Goal: Communication & Community: Ask a question

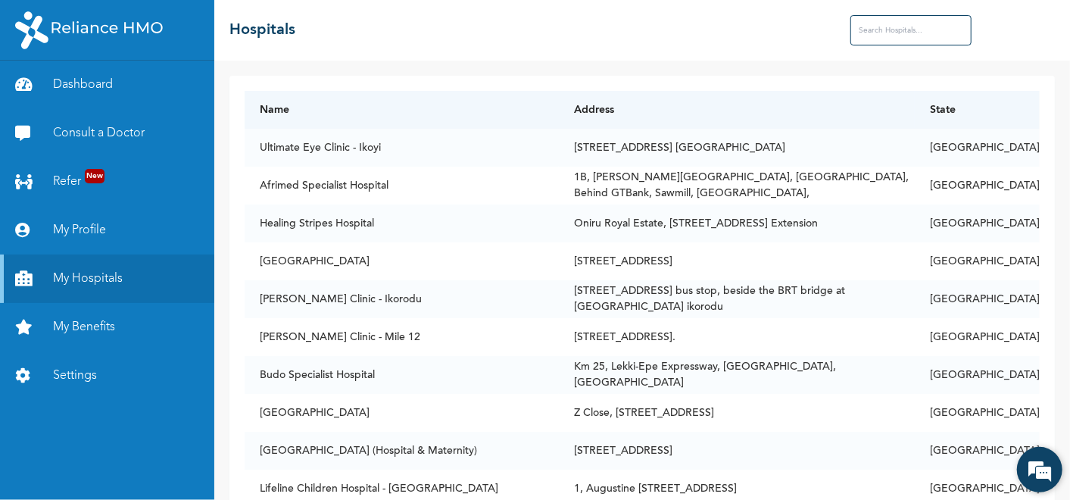
click at [1037, 458] on em at bounding box center [1039, 469] width 41 height 41
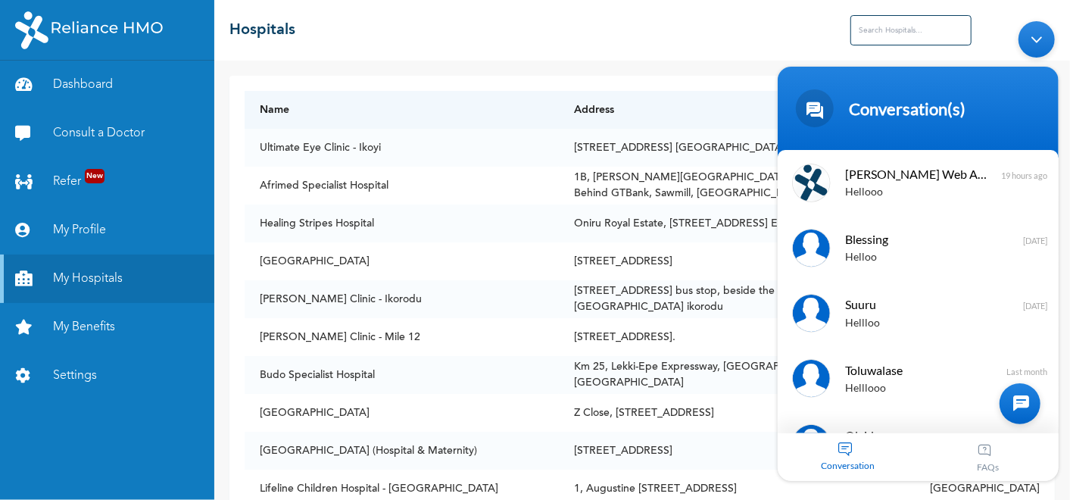
click at [856, 452] on div "Conversation" at bounding box center [847, 457] width 141 height 48
click at [843, 446] on div "Conversation" at bounding box center [847, 457] width 141 height 48
click at [841, 445] on div "Conversation" at bounding box center [847, 457] width 141 height 48
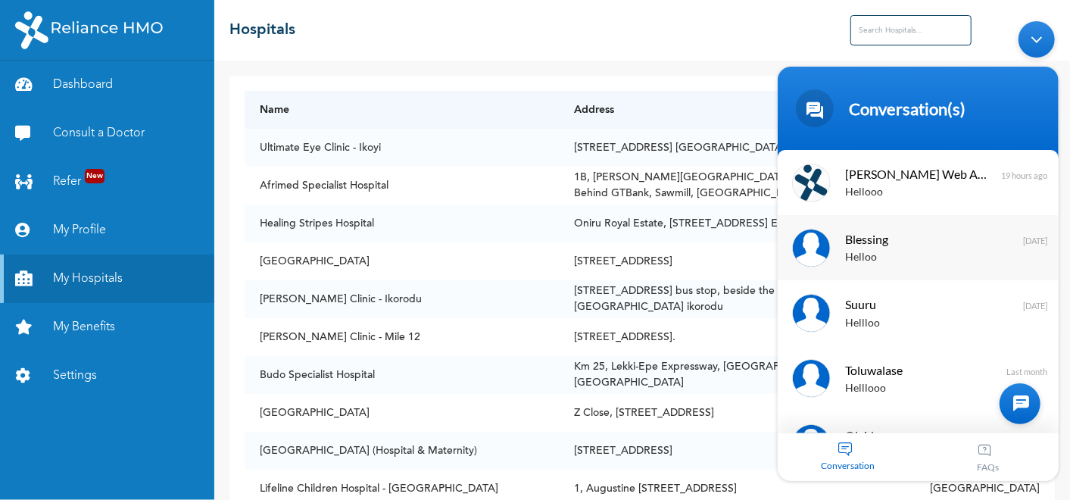
click at [865, 230] on span "Blessing" at bounding box center [915, 239] width 143 height 20
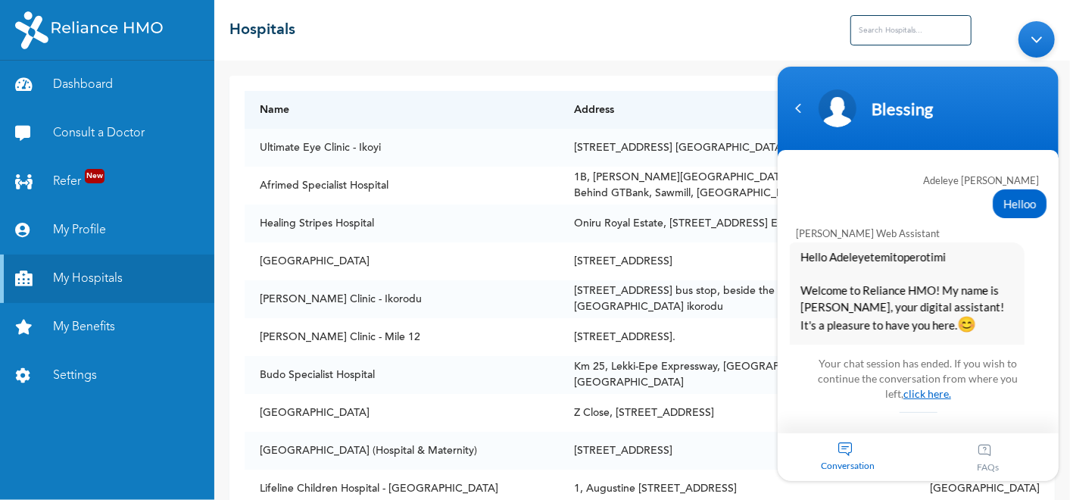
click at [906, 398] on link "click here." at bounding box center [927, 393] width 48 height 13
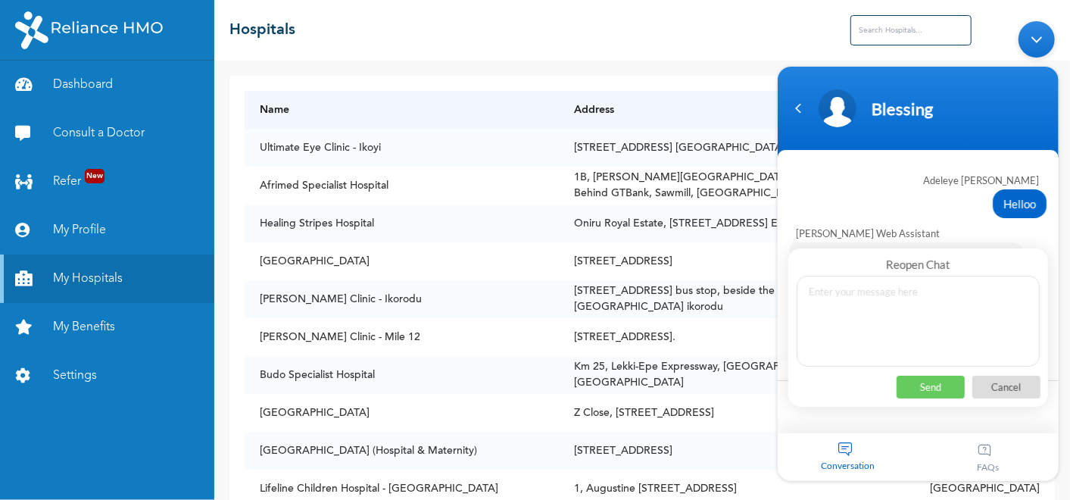
scroll to position [2648, 0]
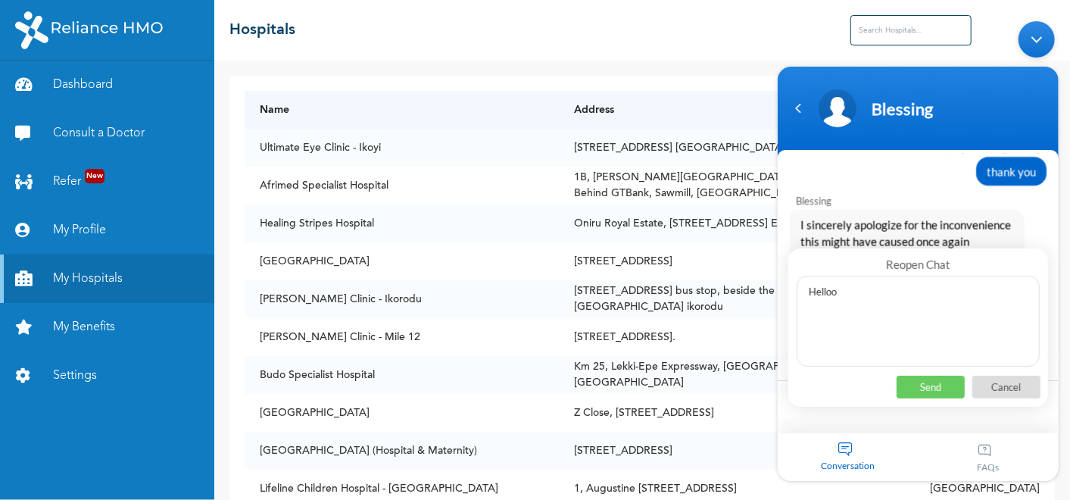
type textarea "Hellooo"
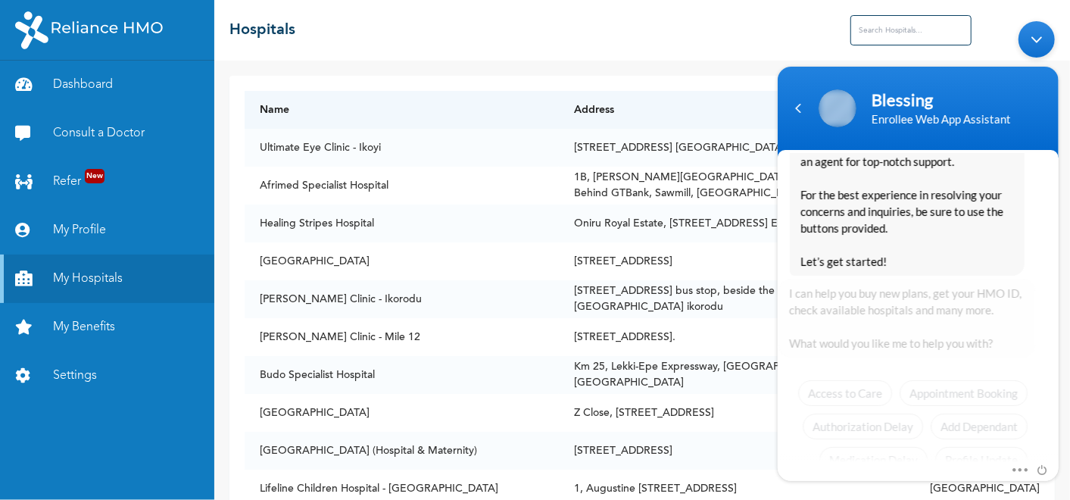
scroll to position [3307, 0]
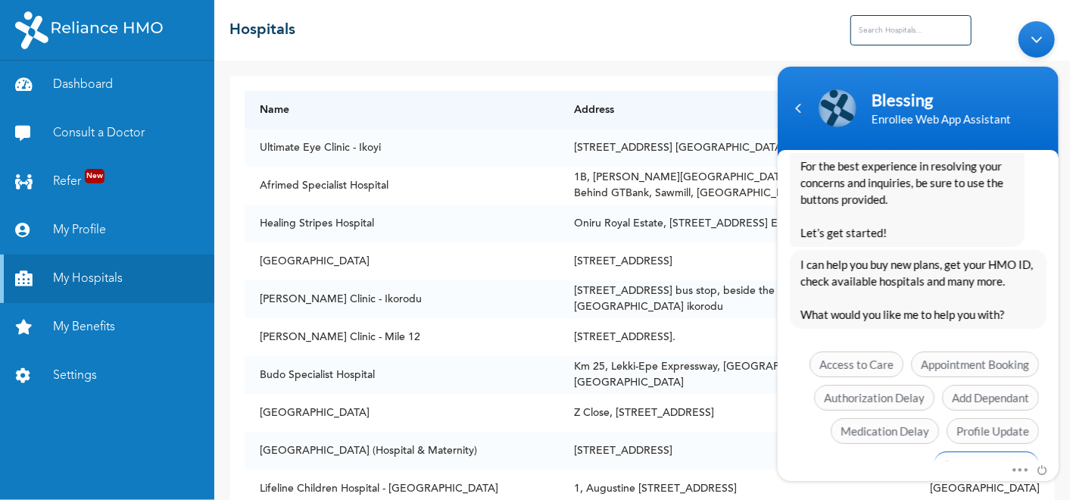
click at [966, 451] on span "See more options" at bounding box center [985, 464] width 105 height 26
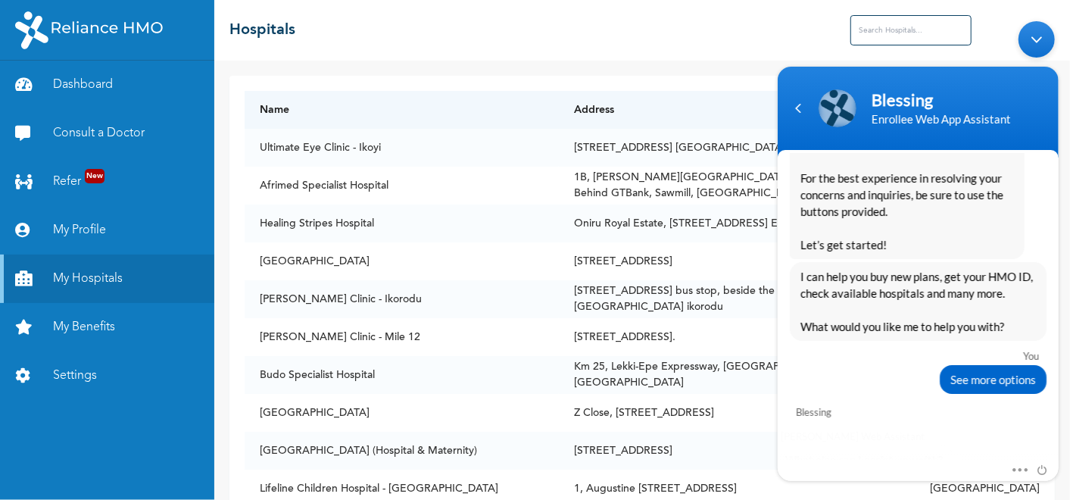
scroll to position [3439, 0]
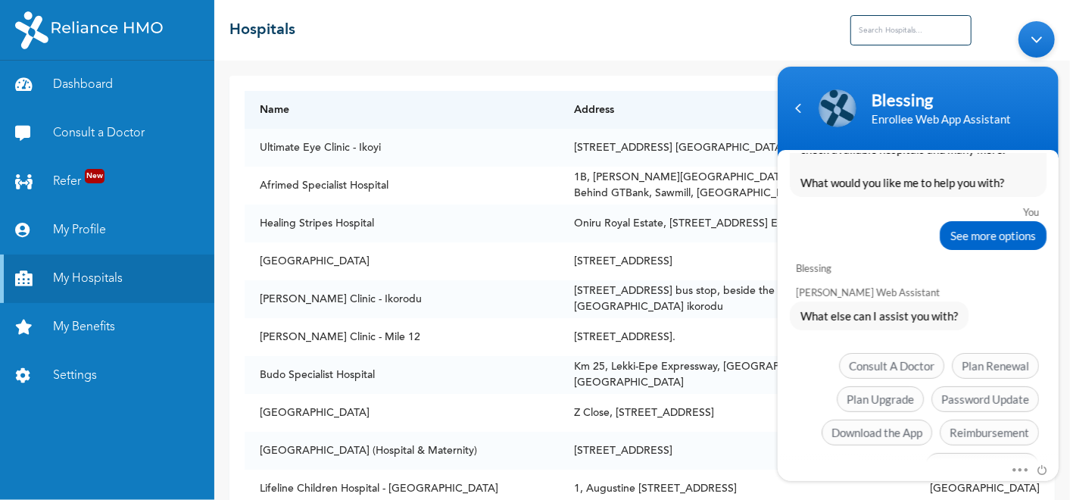
click at [966, 453] on span "Chat with an agent" at bounding box center [982, 466] width 114 height 26
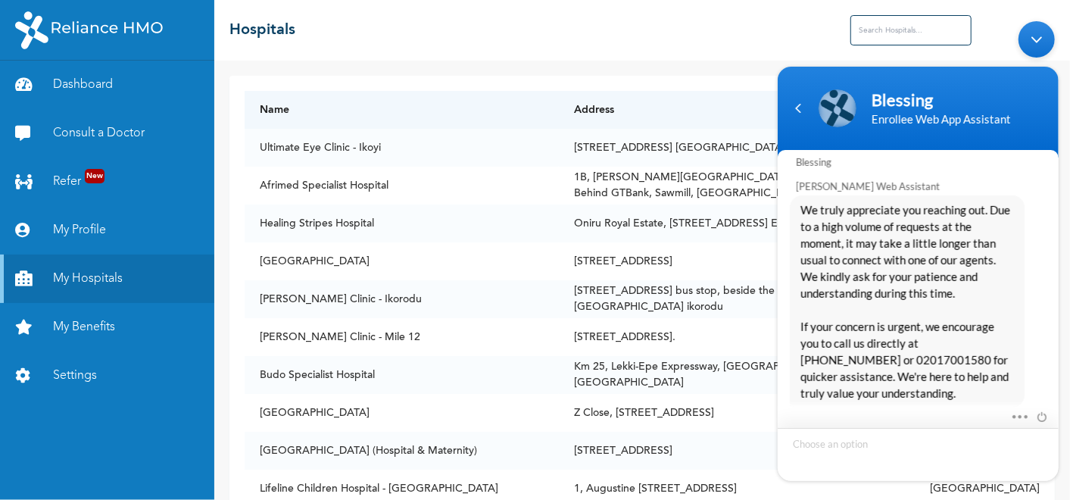
scroll to position [3758, 0]
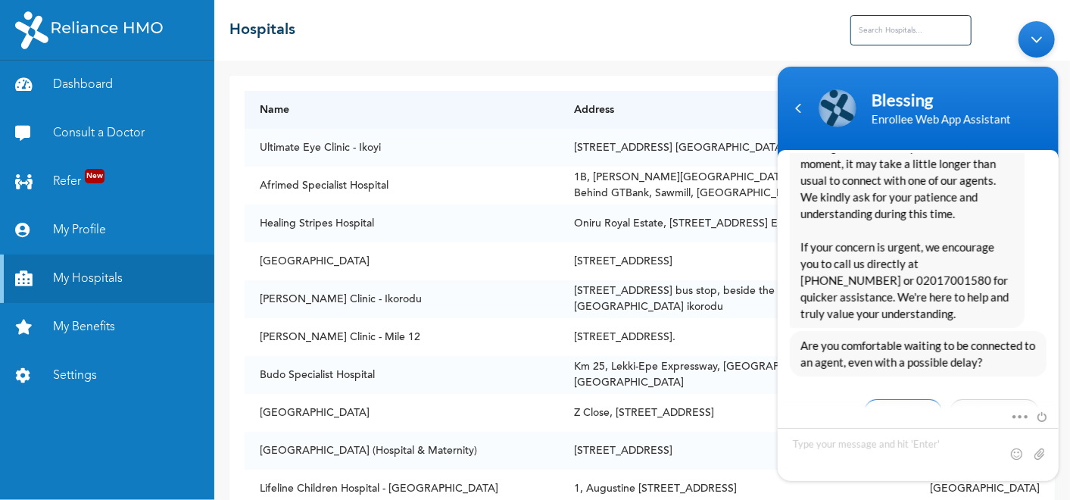
click at [912, 399] on span "Yes, I’ll wait" at bounding box center [902, 412] width 78 height 26
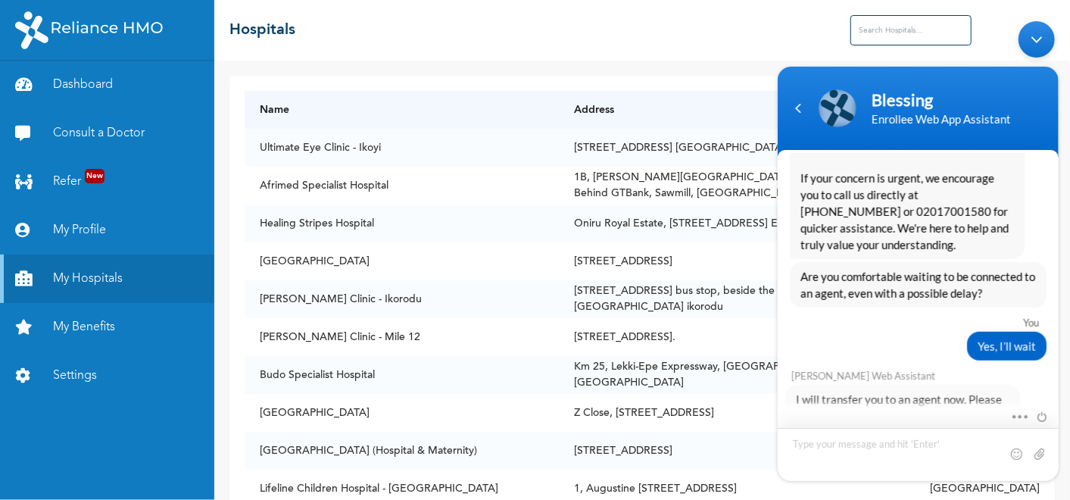
scroll to position [3898, 0]
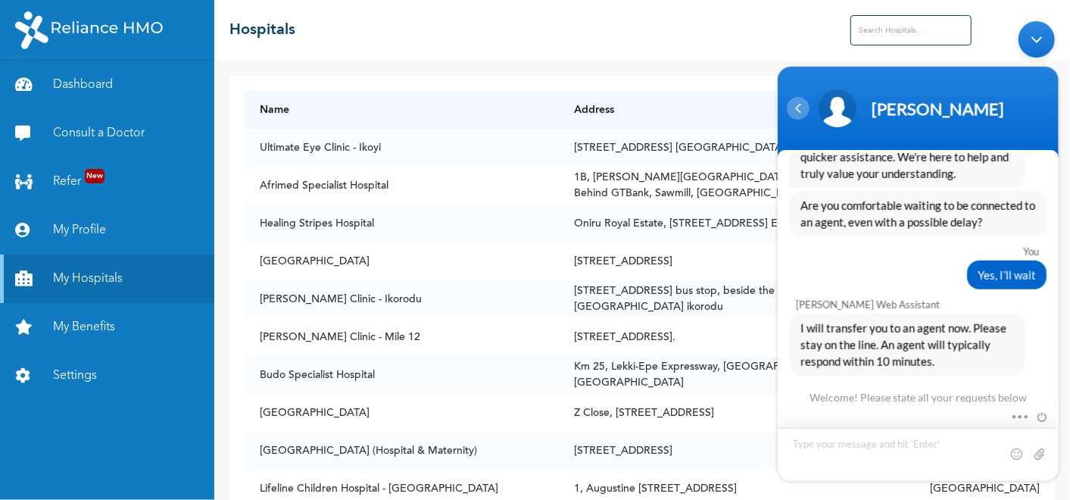
click at [800, 108] on div "Navigation go back" at bounding box center [797, 108] width 23 height 23
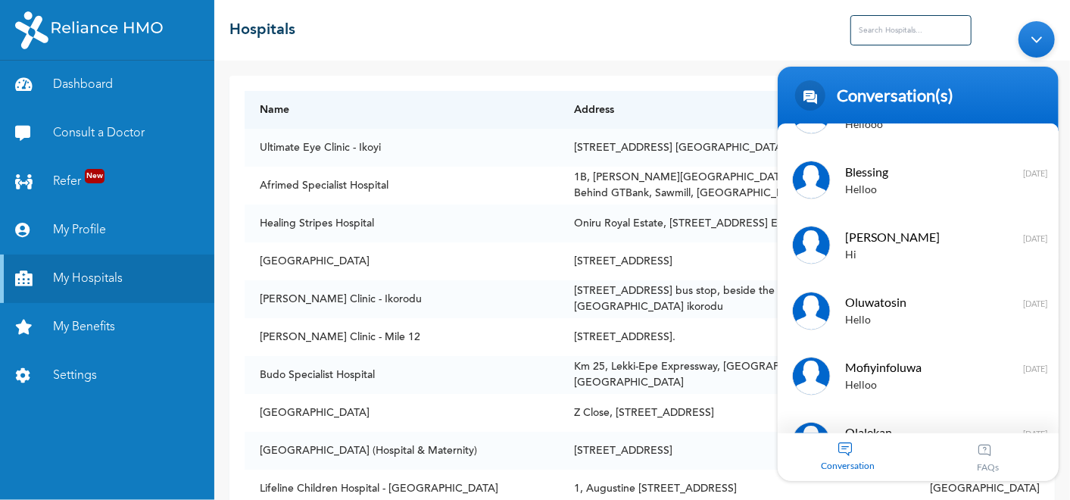
scroll to position [890, 0]
click at [873, 296] on span "Oluwatosin" at bounding box center [915, 302] width 143 height 20
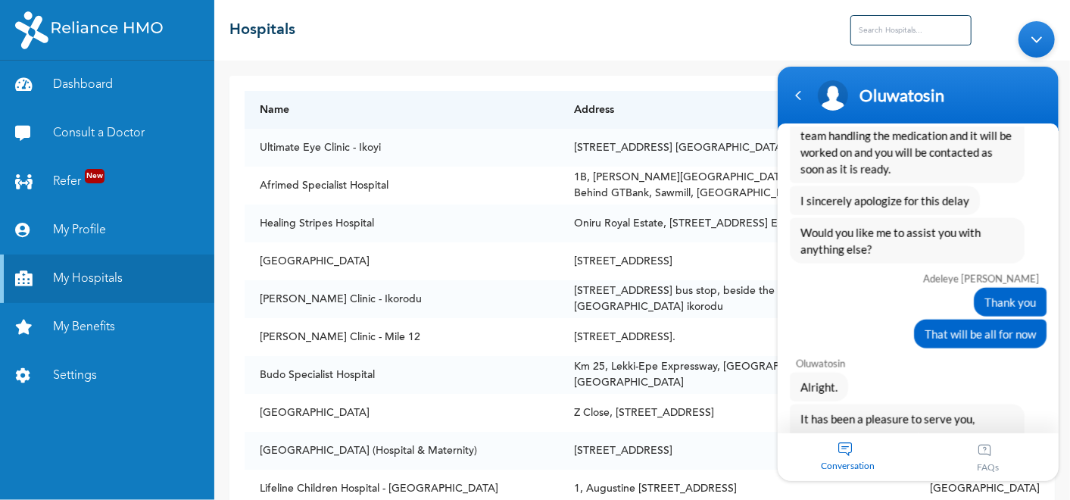
scroll to position [1311, 0]
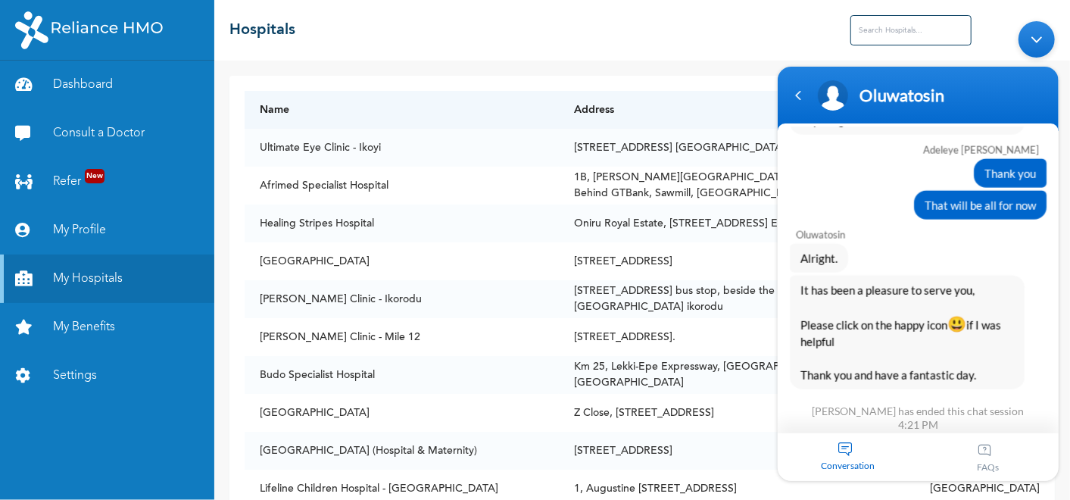
click at [873, 296] on span "It has been a pleasure to serve you, Please click on the happy icon 😃 if I was …" at bounding box center [907, 332] width 214 height 101
click at [797, 95] on div "Navigation go back" at bounding box center [797, 95] width 23 height 23
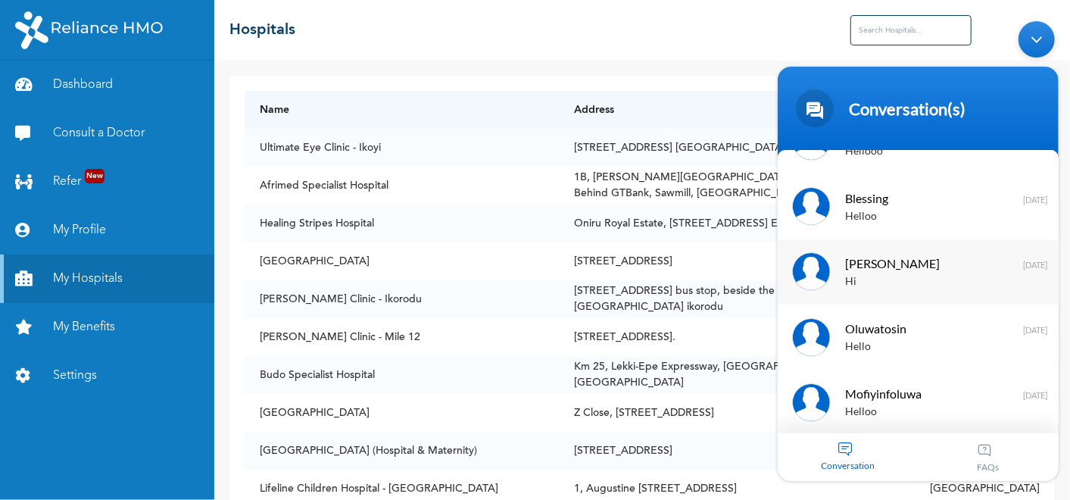
scroll to position [0, 0]
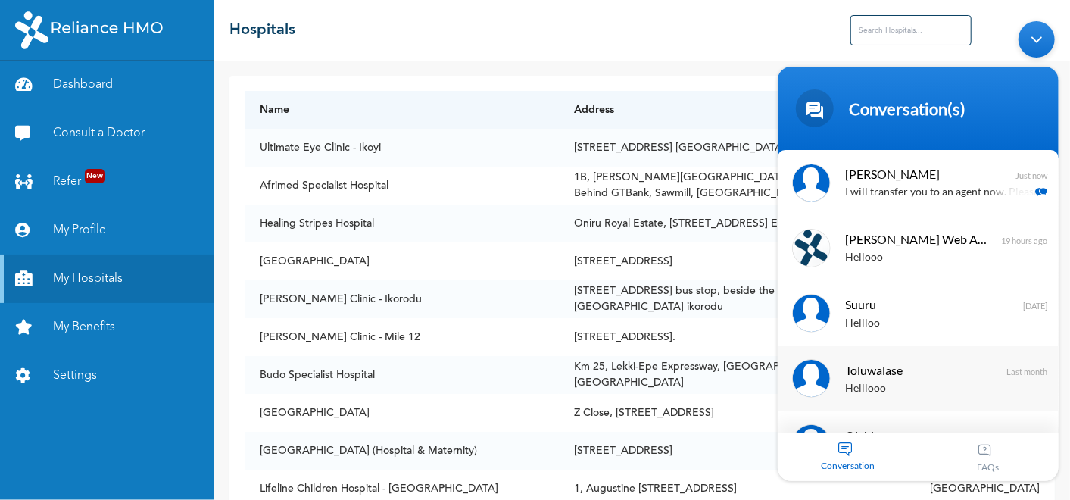
click at [870, 377] on span "Toluwalase" at bounding box center [915, 370] width 143 height 20
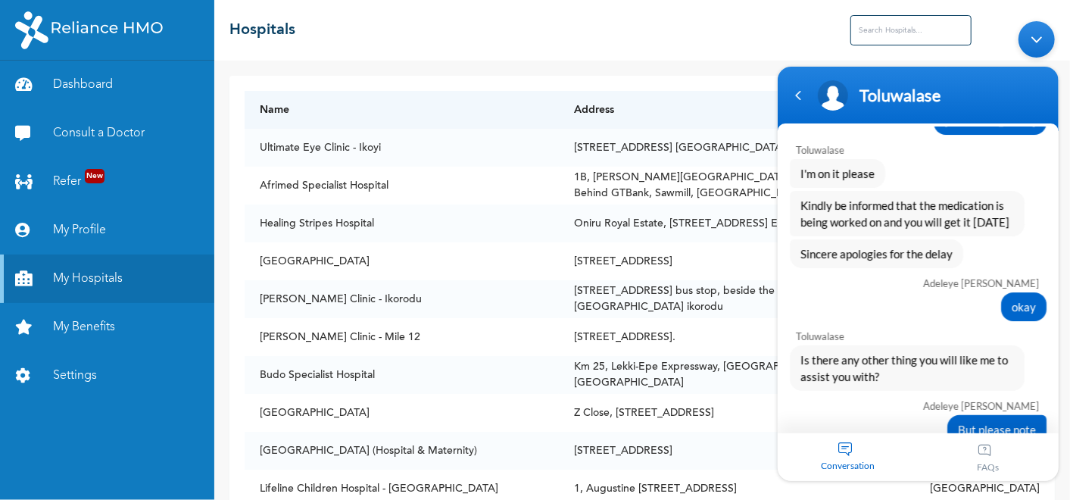
scroll to position [6598, 0]
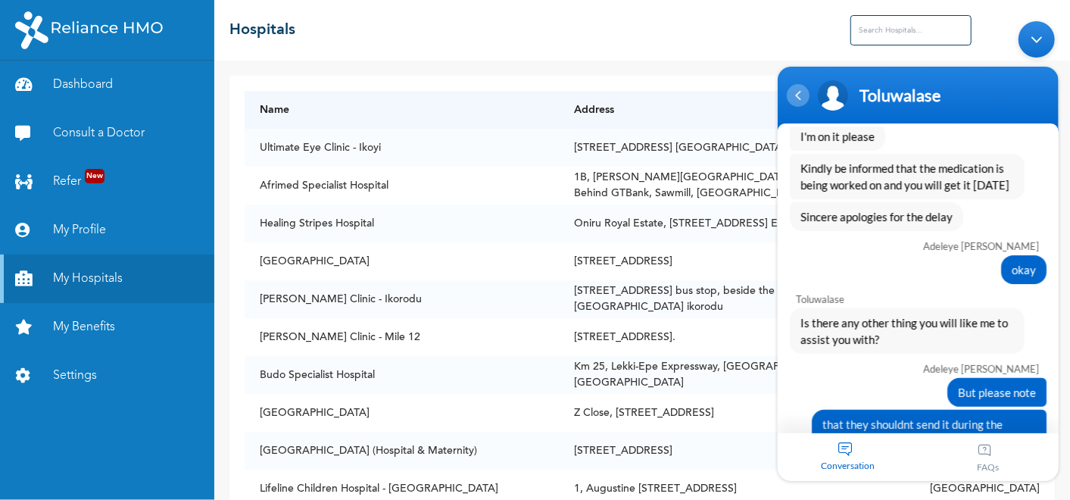
click at [795, 94] on div "Navigation go back" at bounding box center [797, 95] width 23 height 23
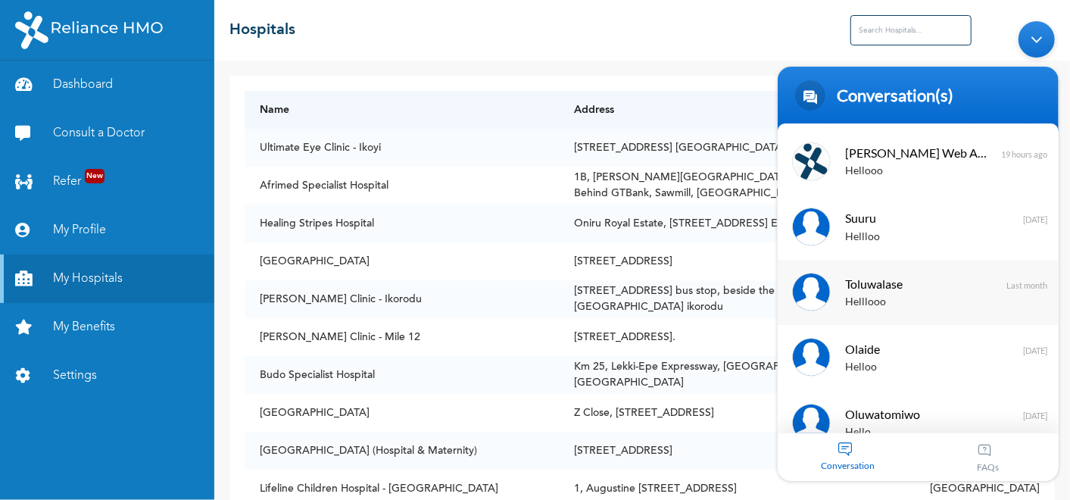
scroll to position [61, 0]
click at [870, 179] on div "Helloo" at bounding box center [939, 169] width 191 height 17
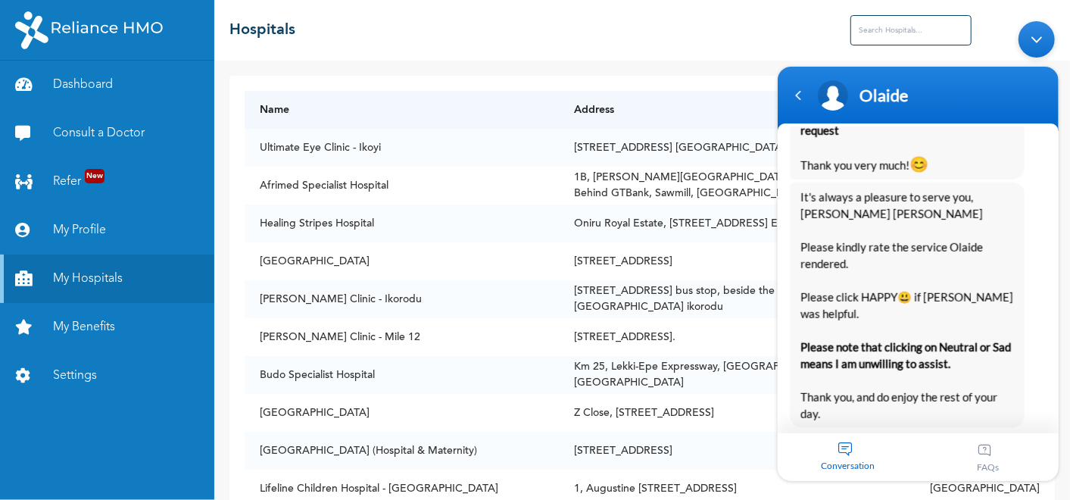
scroll to position [1764, 0]
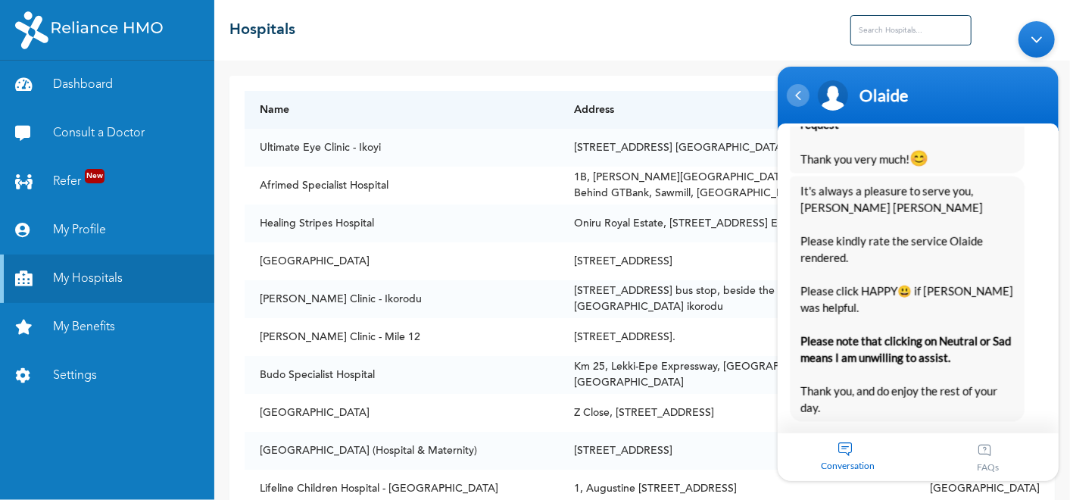
click at [793, 99] on div "Navigation go back" at bounding box center [797, 95] width 23 height 23
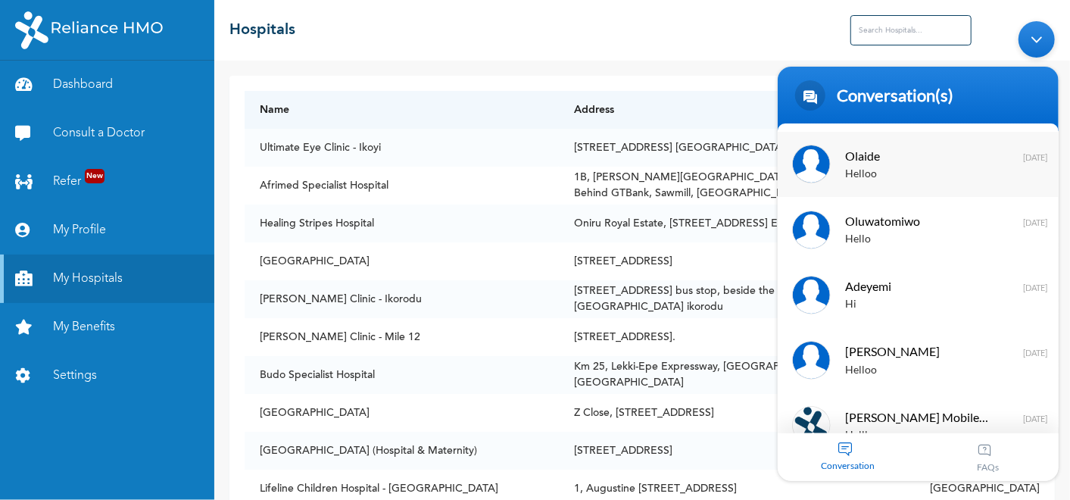
scroll to position [255, 0]
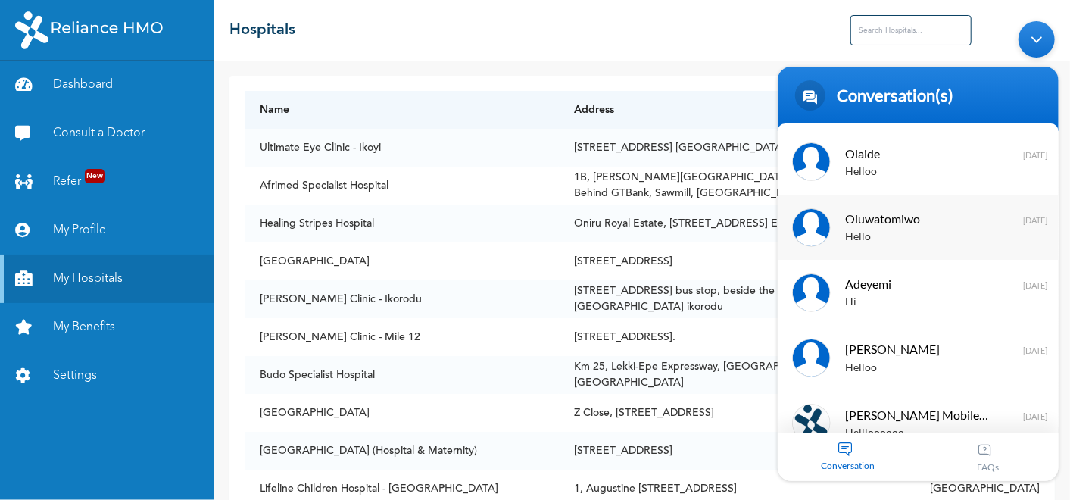
click at [871, 220] on span "Oluwatomiwo" at bounding box center [915, 218] width 143 height 20
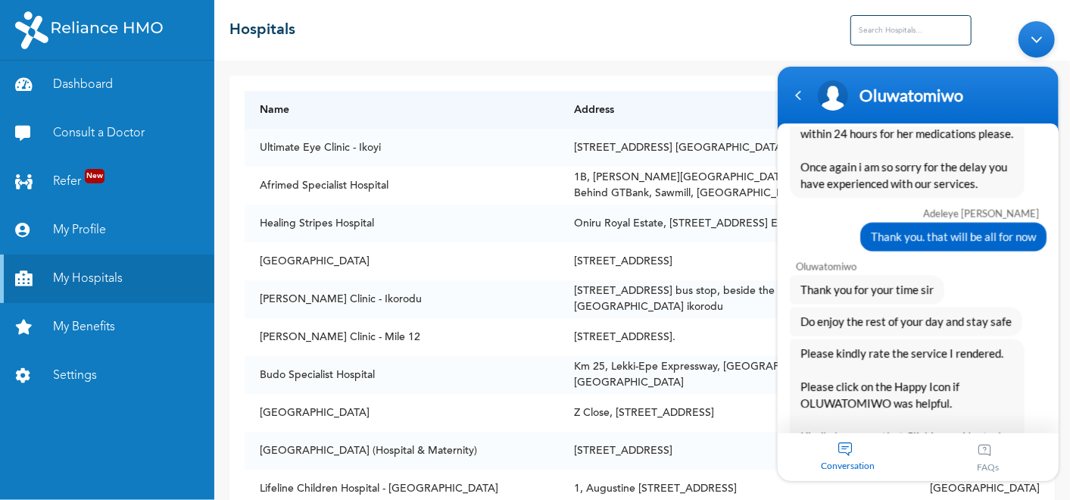
scroll to position [4439, 0]
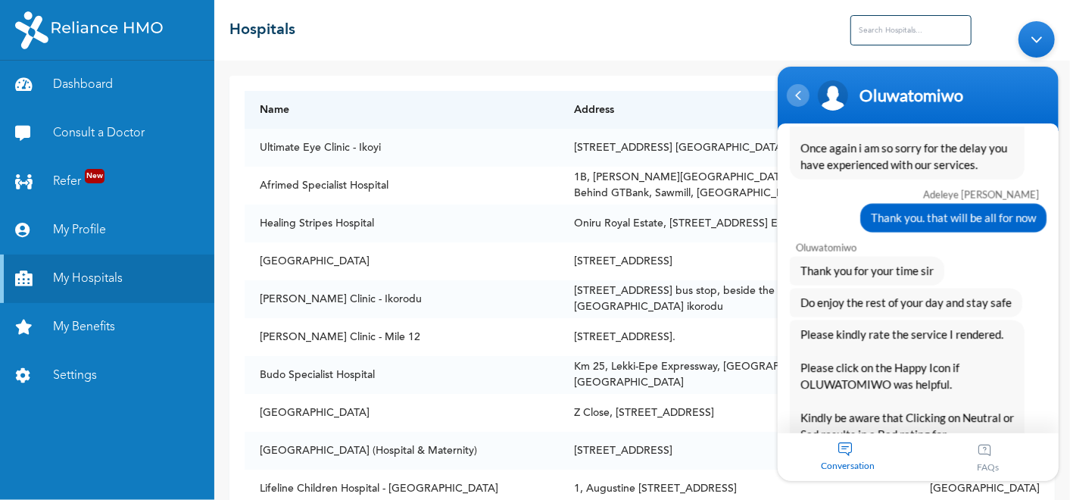
click at [800, 97] on div "Navigation go back" at bounding box center [797, 95] width 23 height 23
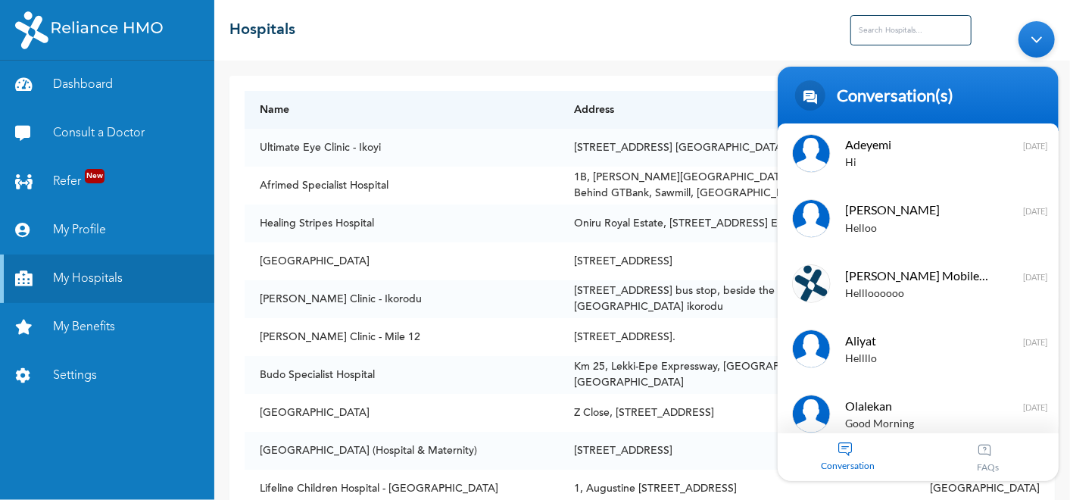
scroll to position [395, 0]
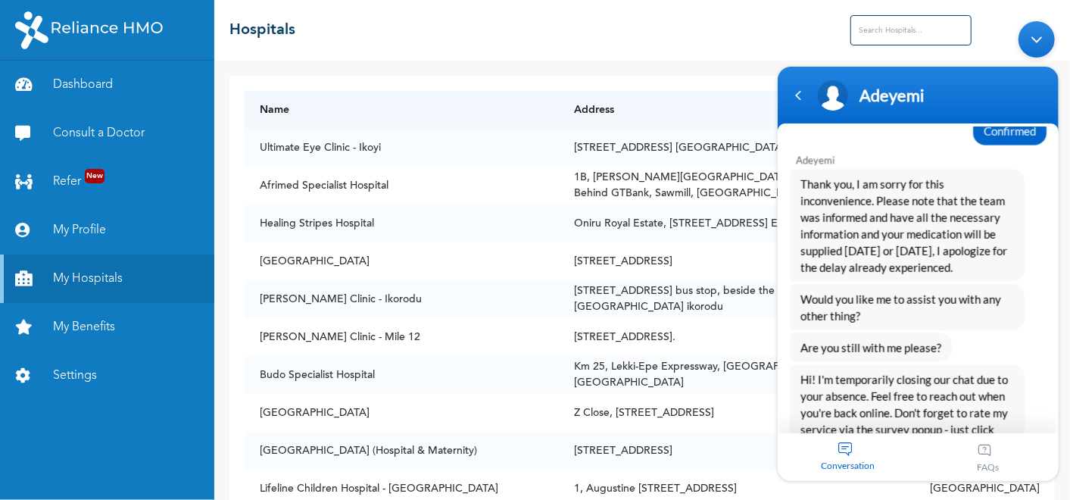
scroll to position [1843, 0]
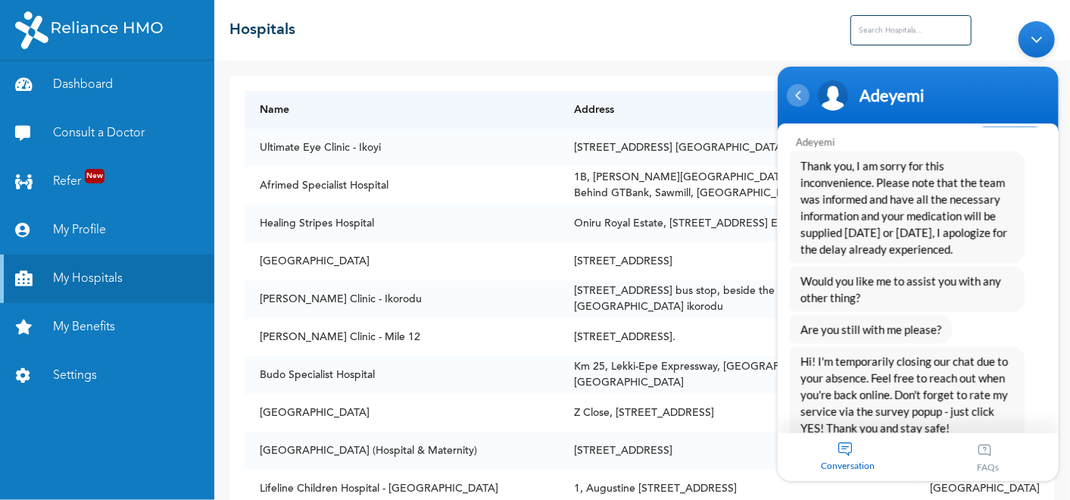
click at [792, 97] on div "Navigation go back" at bounding box center [797, 95] width 23 height 23
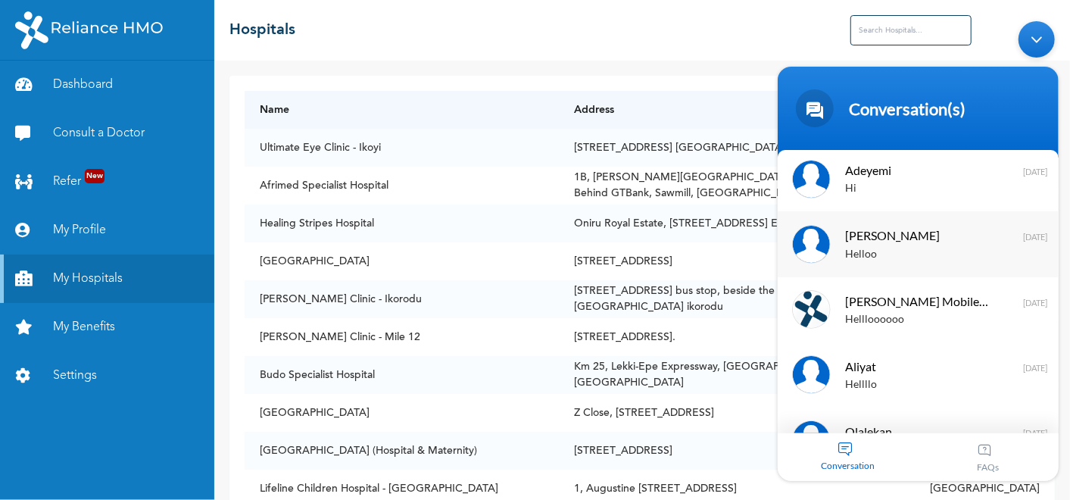
click at [870, 234] on span "[PERSON_NAME]" at bounding box center [915, 235] width 143 height 20
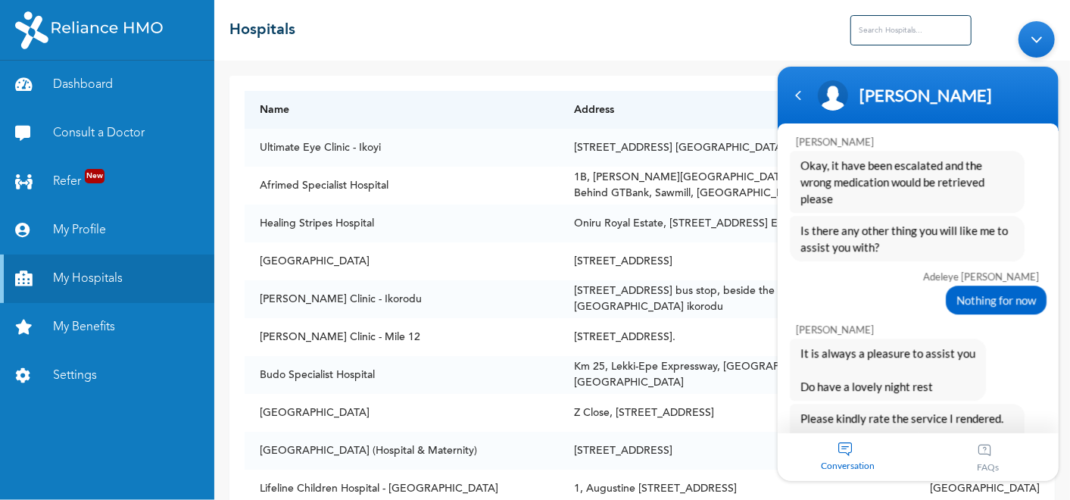
scroll to position [2565, 0]
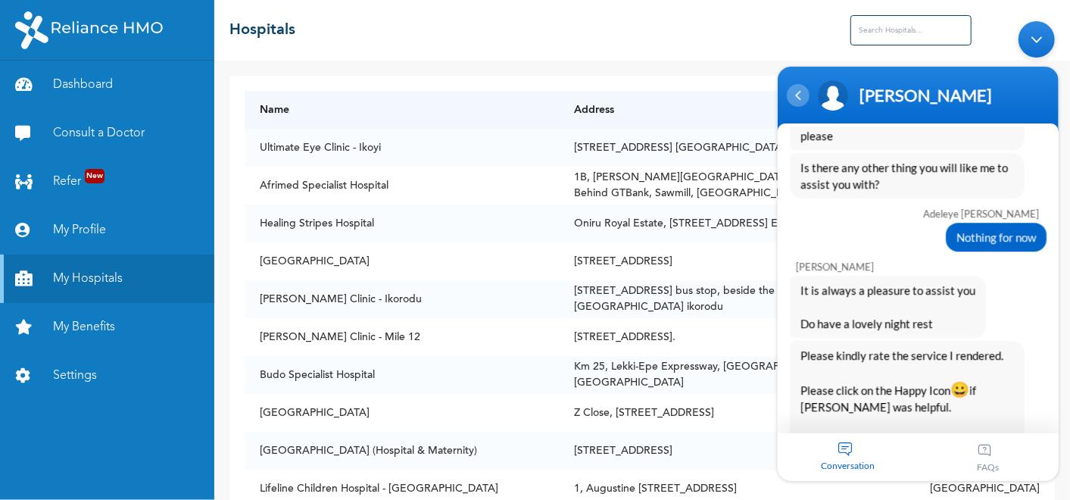
click at [794, 93] on div "Navigation go back" at bounding box center [797, 95] width 23 height 23
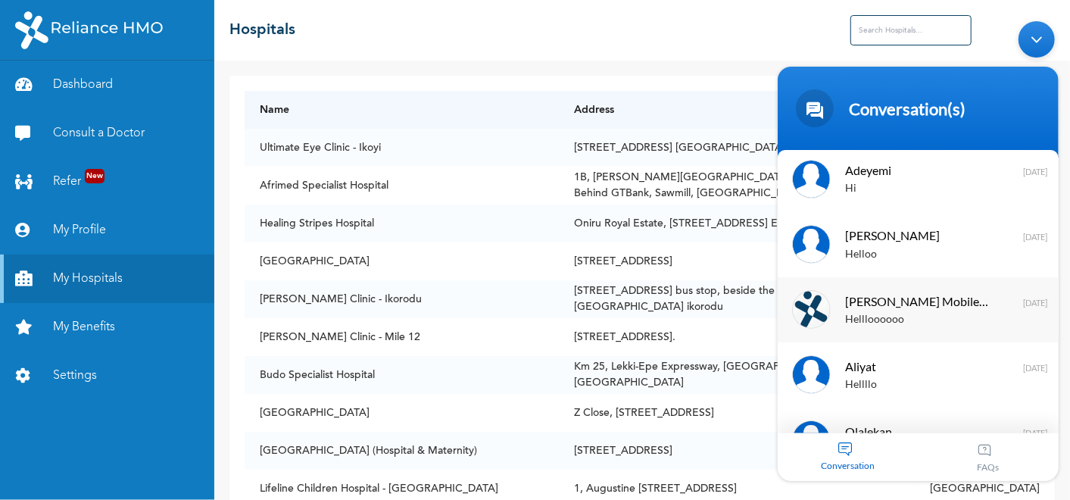
click at [872, 291] on span "[PERSON_NAME] Mobile Assistant" at bounding box center [915, 301] width 143 height 20
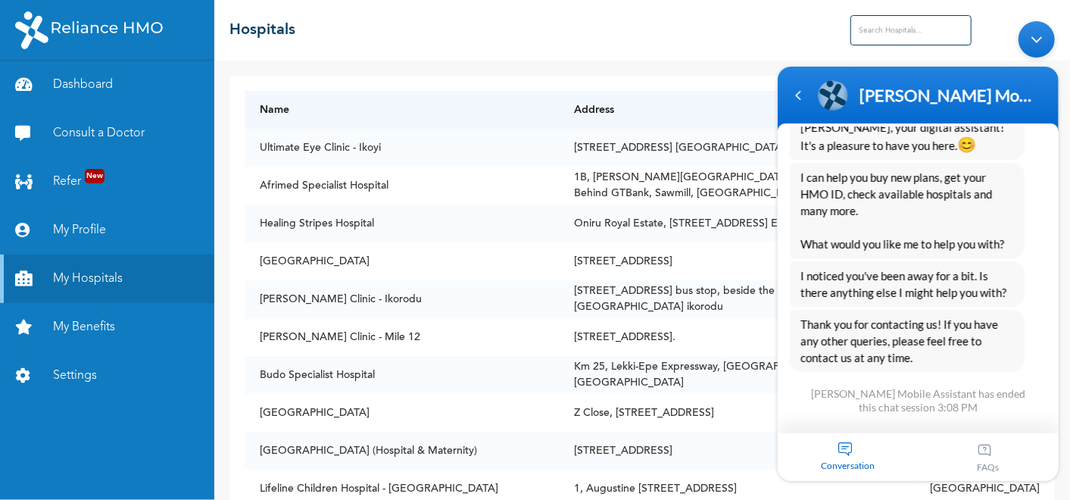
scroll to position [0, 0]
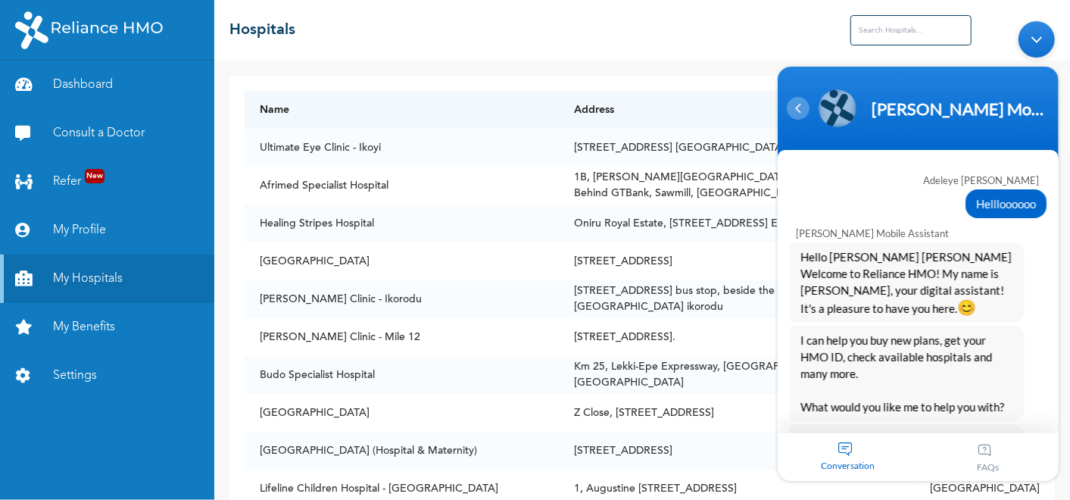
click at [796, 105] on div "Navigation go back" at bounding box center [797, 108] width 23 height 23
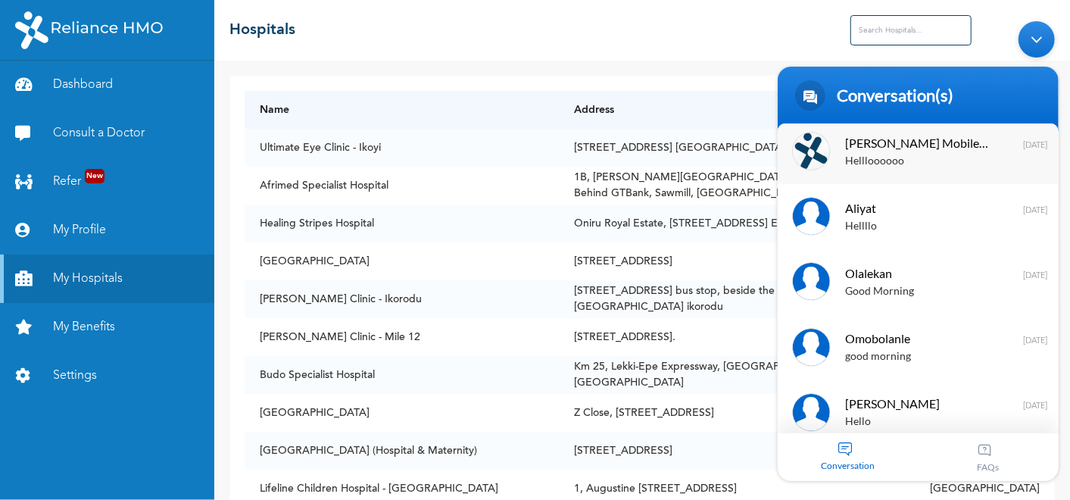
scroll to position [535, 0]
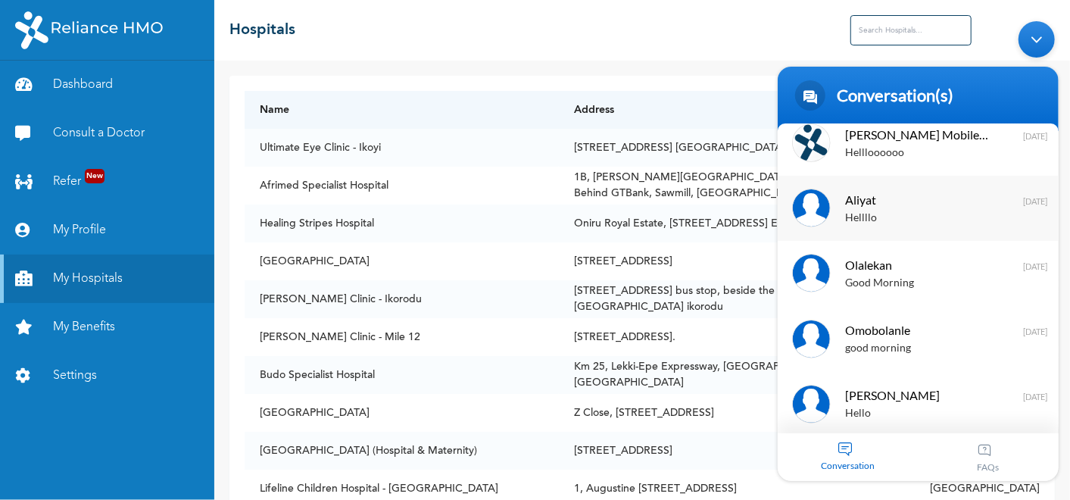
click at [876, 186] on div "[PERSON_NAME] [DATE]" at bounding box center [917, 208] width 281 height 65
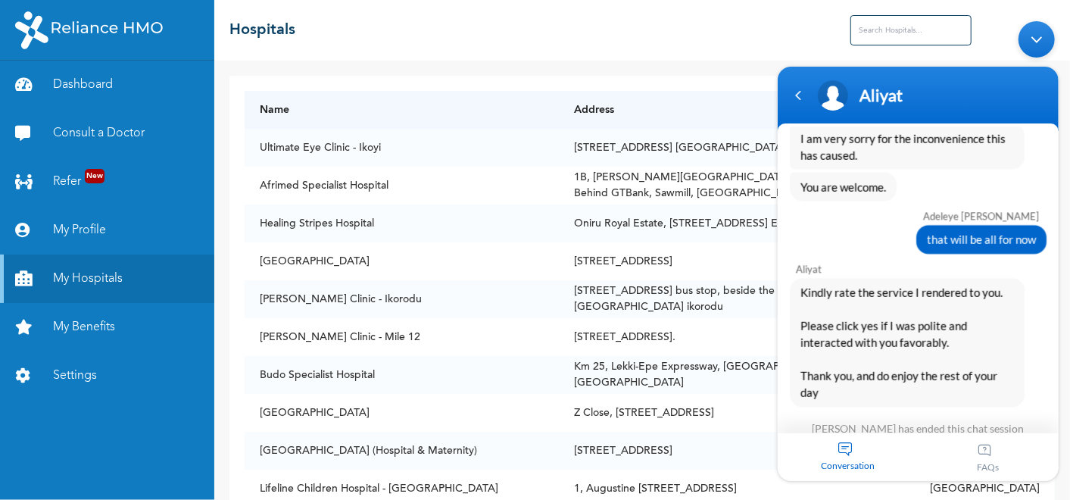
scroll to position [2146, 0]
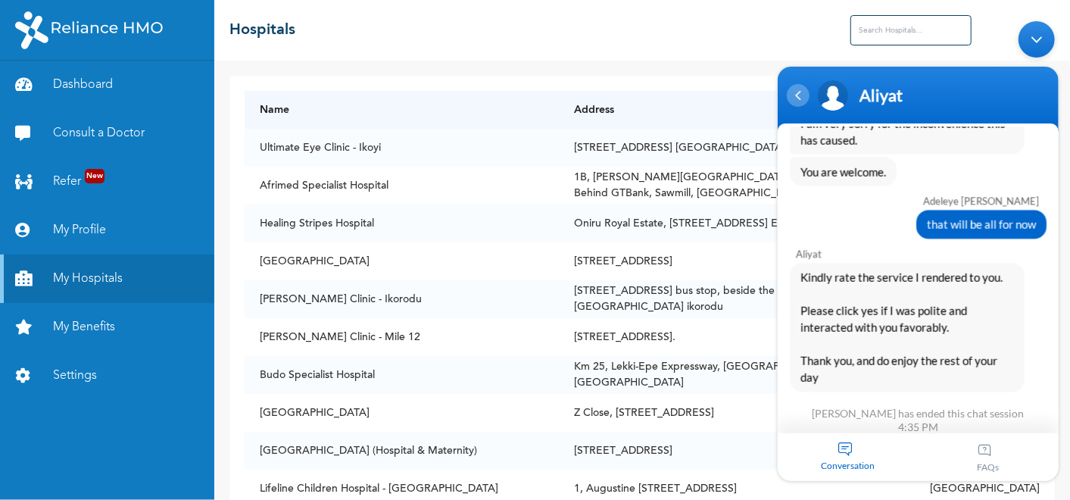
click at [798, 91] on div "Navigation go back" at bounding box center [797, 95] width 23 height 23
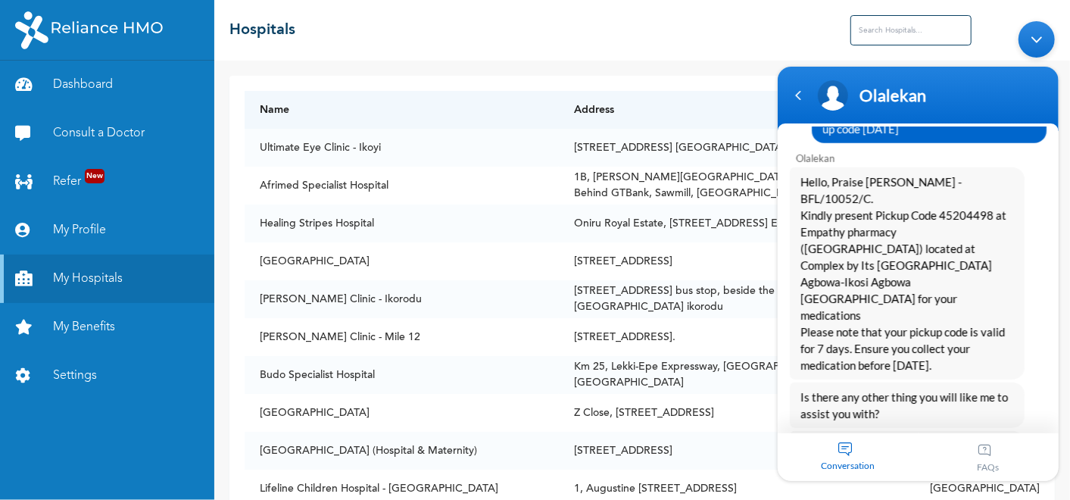
scroll to position [7165, 0]
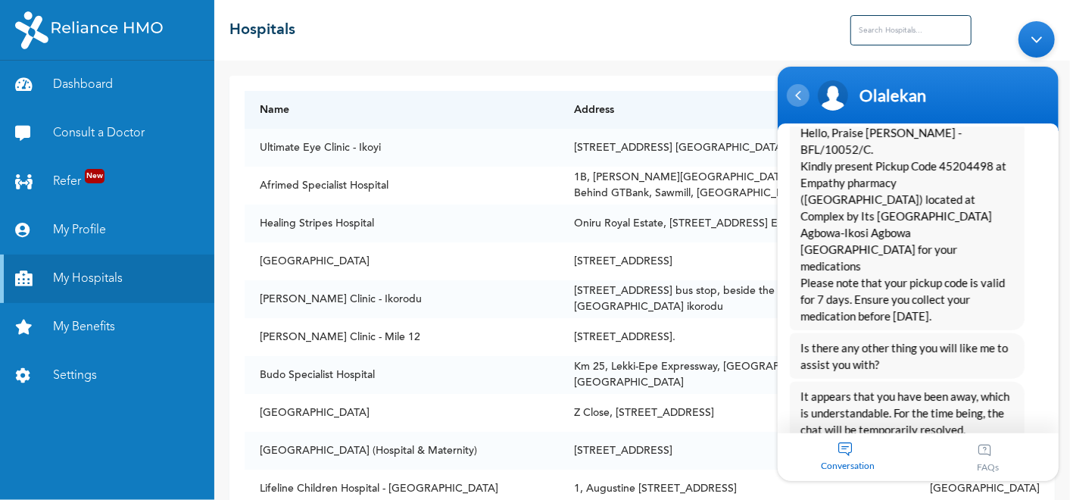
click at [791, 91] on div "Navigation go back" at bounding box center [797, 95] width 23 height 23
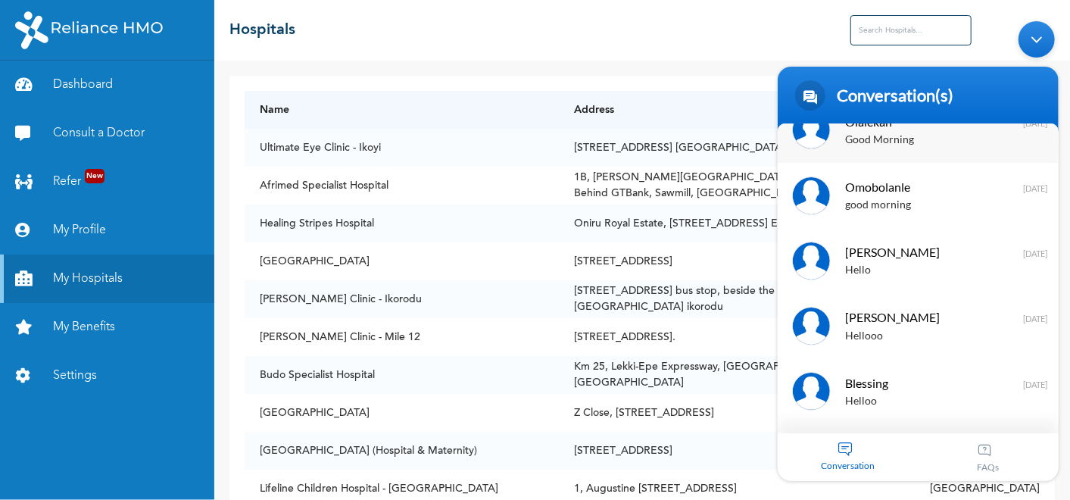
scroll to position [679, 0]
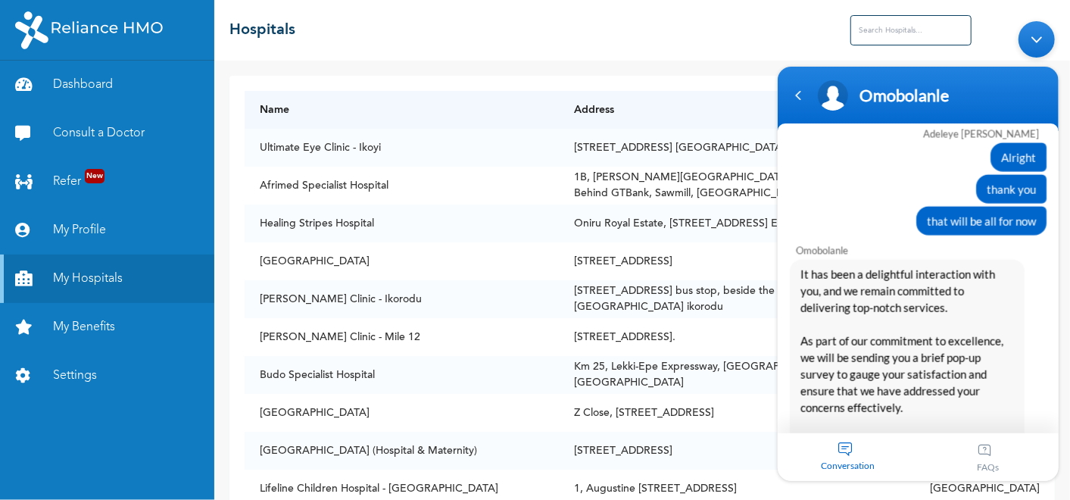
scroll to position [5099, 0]
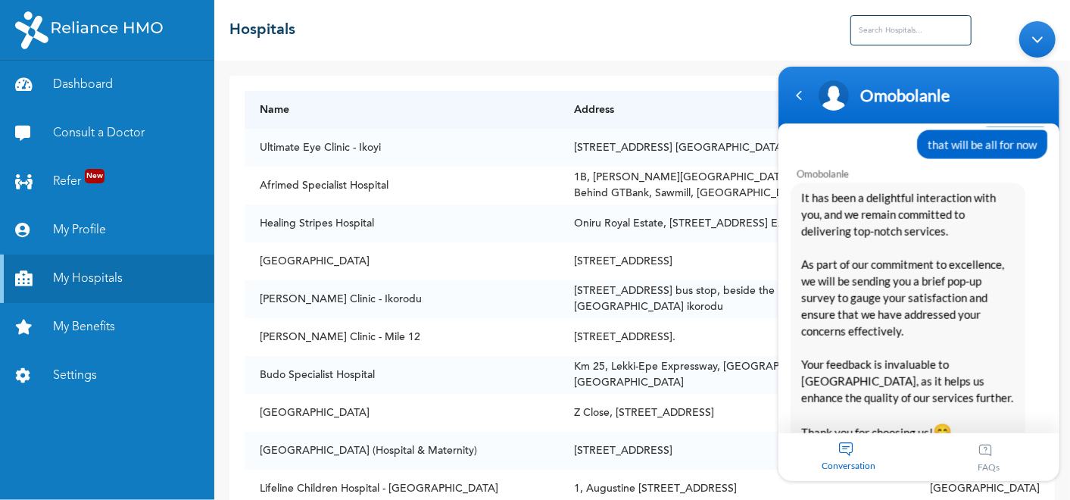
drag, startPoint x: 918, startPoint y: 308, endPoint x: 979, endPoint y: 105, distance: 212.0
click at [979, 106] on div "Omobolanle" at bounding box center [918, 95] width 263 height 38
click at [803, 97] on div "Navigation go back" at bounding box center [798, 95] width 23 height 23
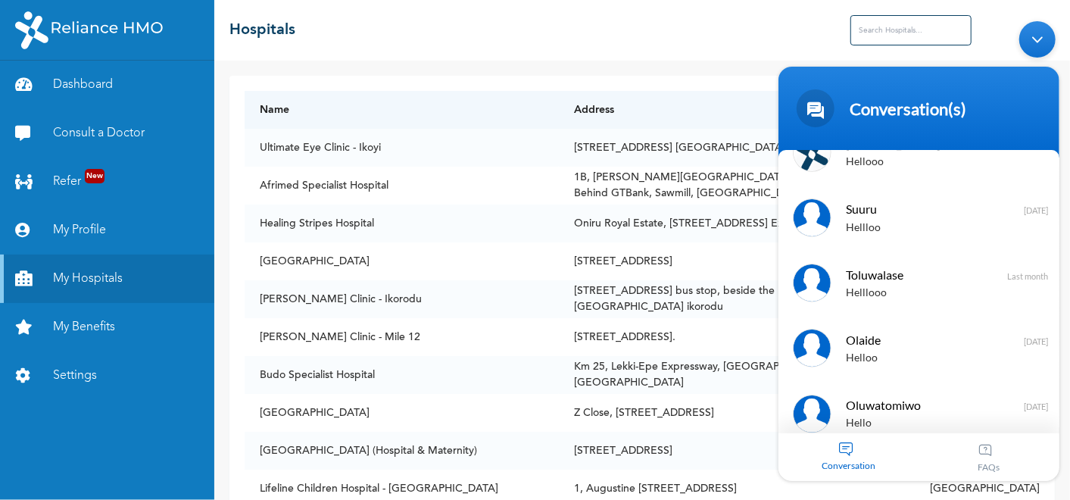
scroll to position [0, 0]
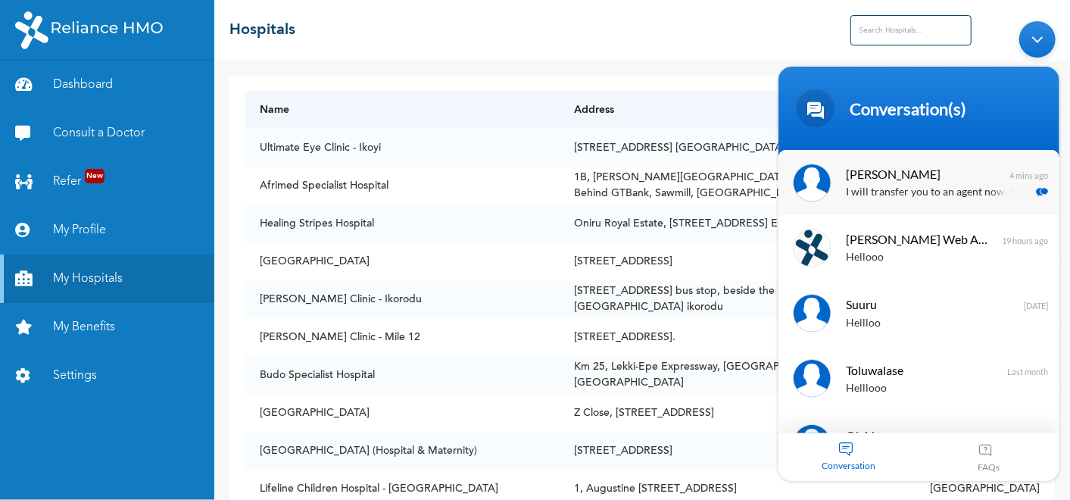
click at [893, 179] on span "[PERSON_NAME]" at bounding box center [916, 174] width 143 height 20
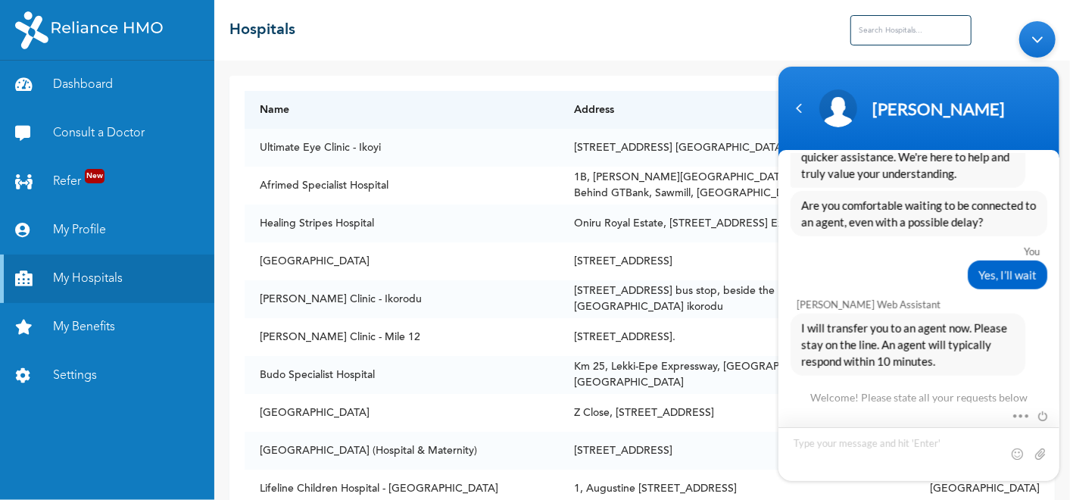
click at [770, 14] on textarea "Type your message and hit 'Enter'" at bounding box center [770, 14] width 0 height 0
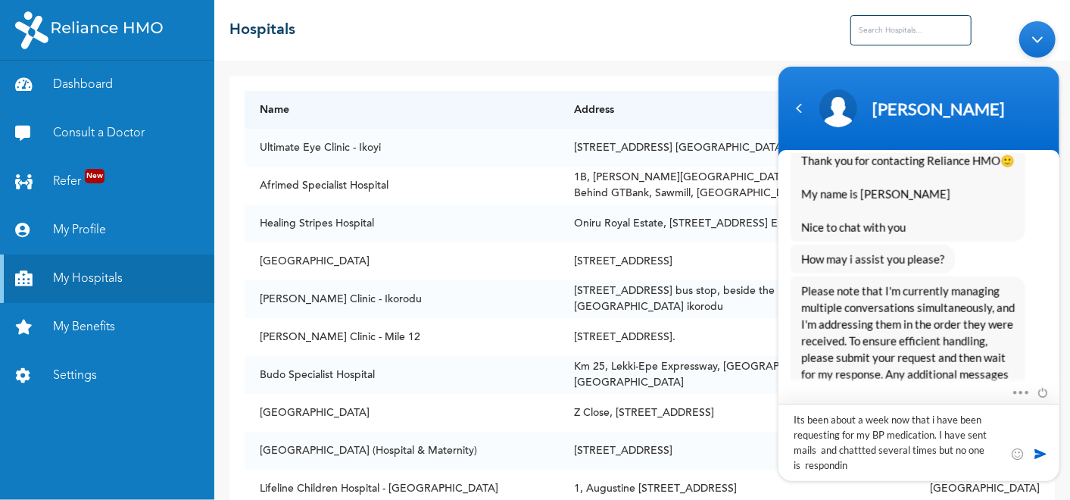
type textarea "Its been about a week now that i have been requesting for my BP medication. I h…"
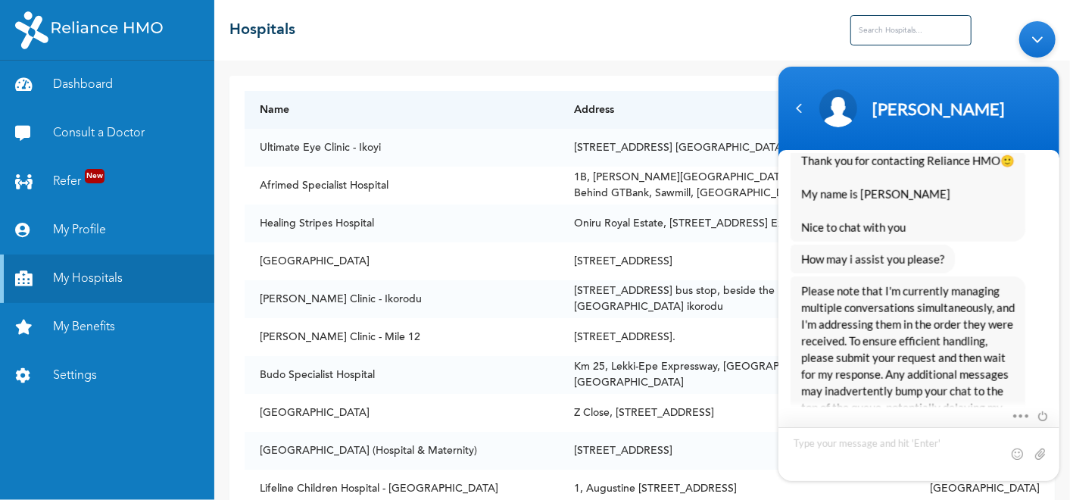
scroll to position [4318, 0]
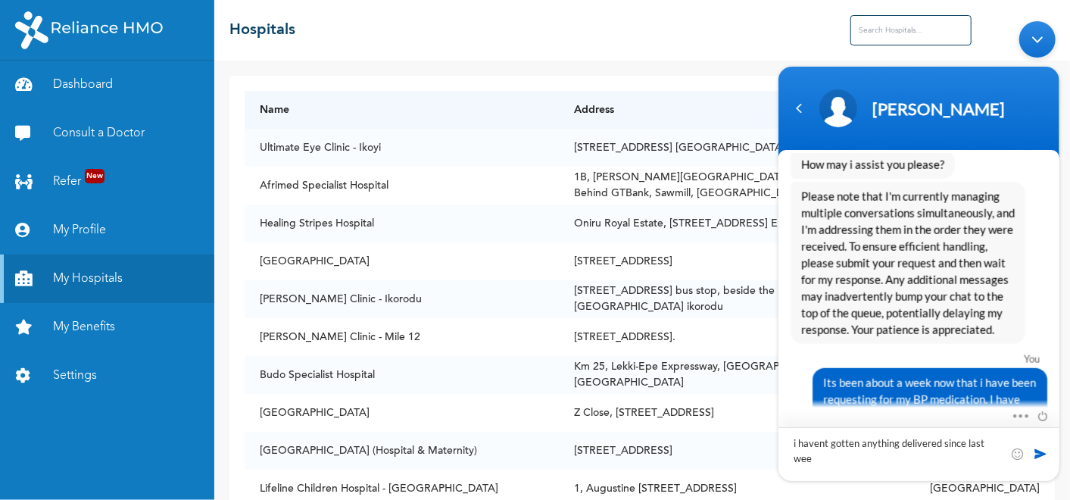
type textarea "i havent gotten anything delivered since last week"
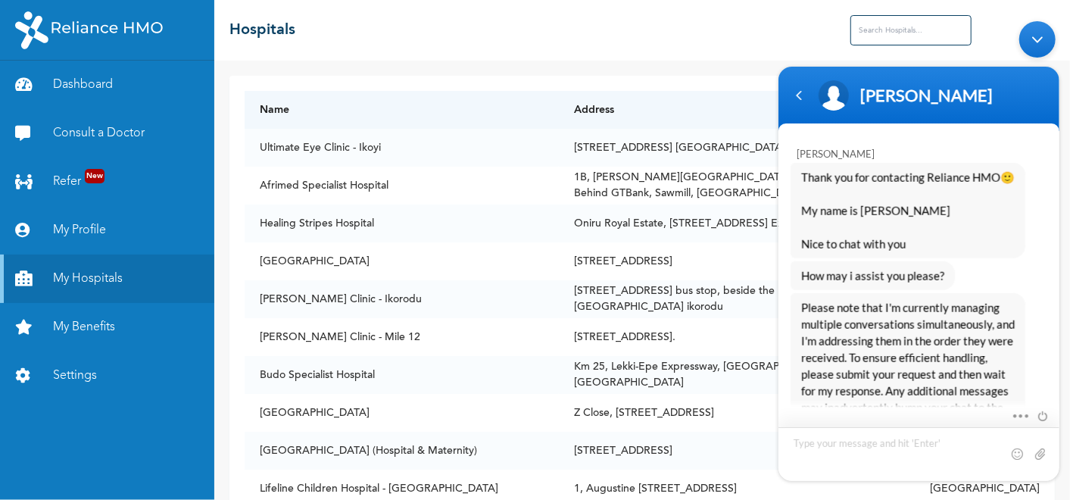
scroll to position [4340, 0]
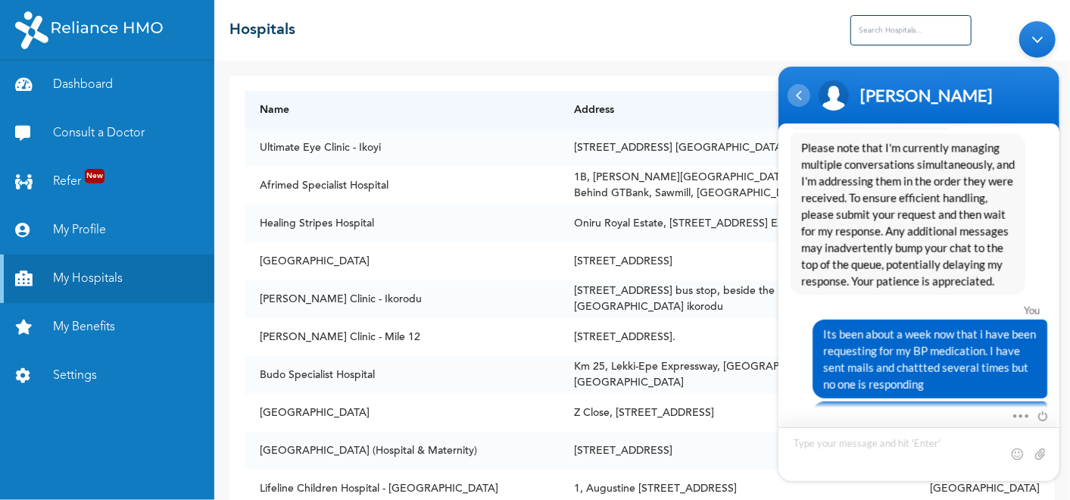
click at [798, 98] on div "Navigation go back" at bounding box center [798, 95] width 23 height 23
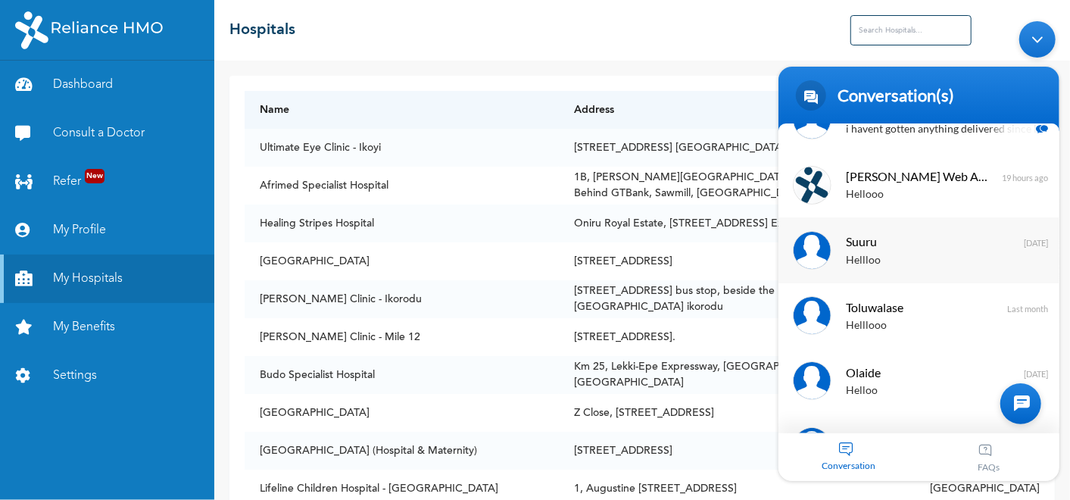
scroll to position [50, 0]
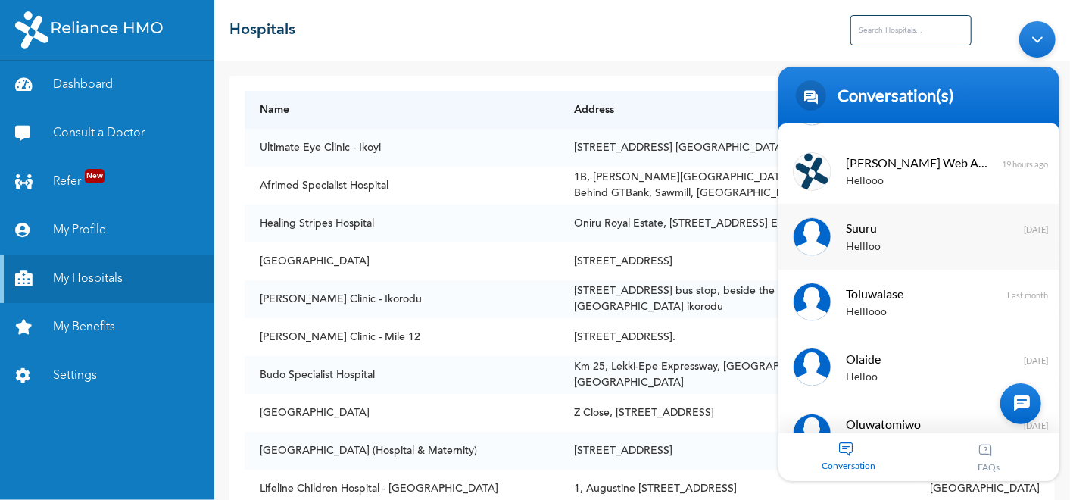
click at [888, 236] on span "Suuru" at bounding box center [916, 227] width 143 height 20
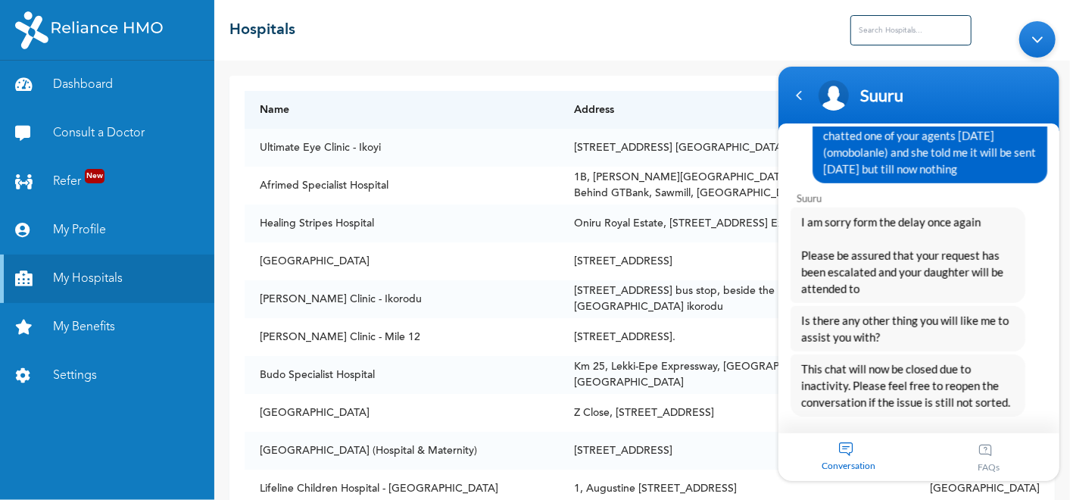
scroll to position [7210, 0]
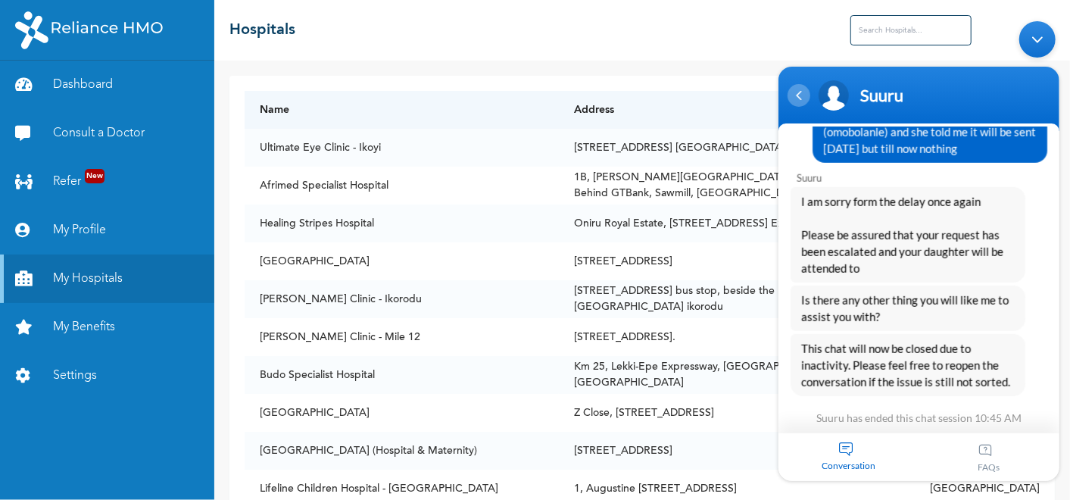
click at [801, 97] on div "Navigation go back" at bounding box center [798, 95] width 23 height 23
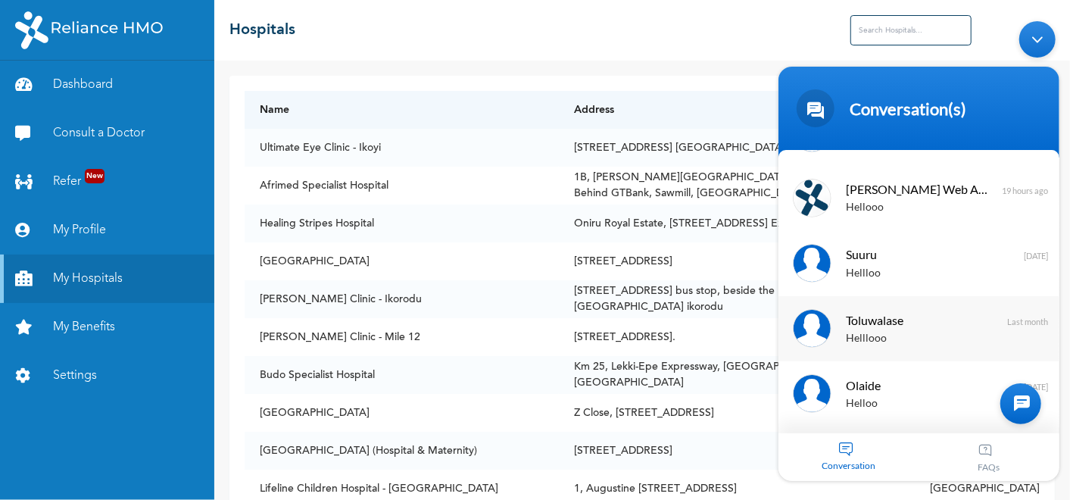
click at [914, 217] on div "Helllooo" at bounding box center [940, 207] width 191 height 17
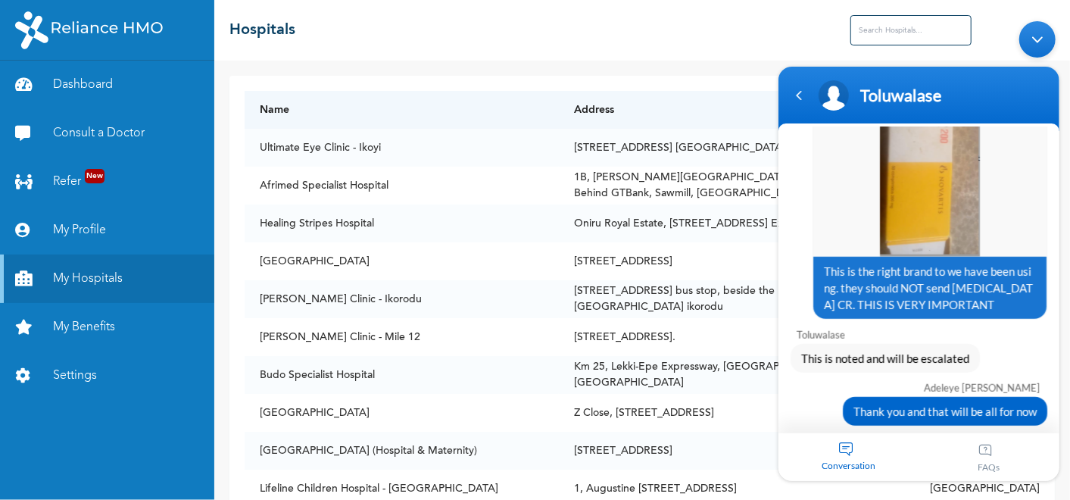
scroll to position [7215, 0]
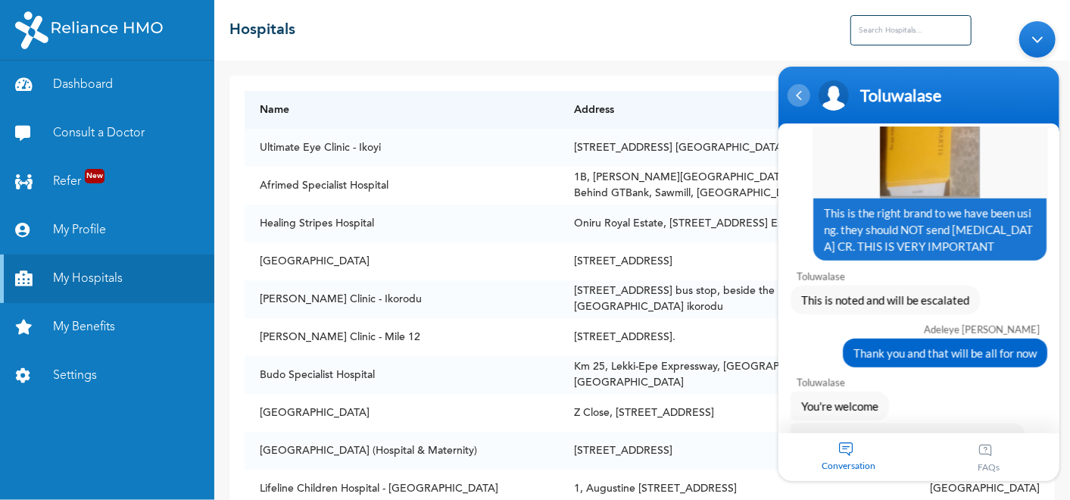
click at [801, 99] on div "Navigation go back" at bounding box center [798, 95] width 23 height 23
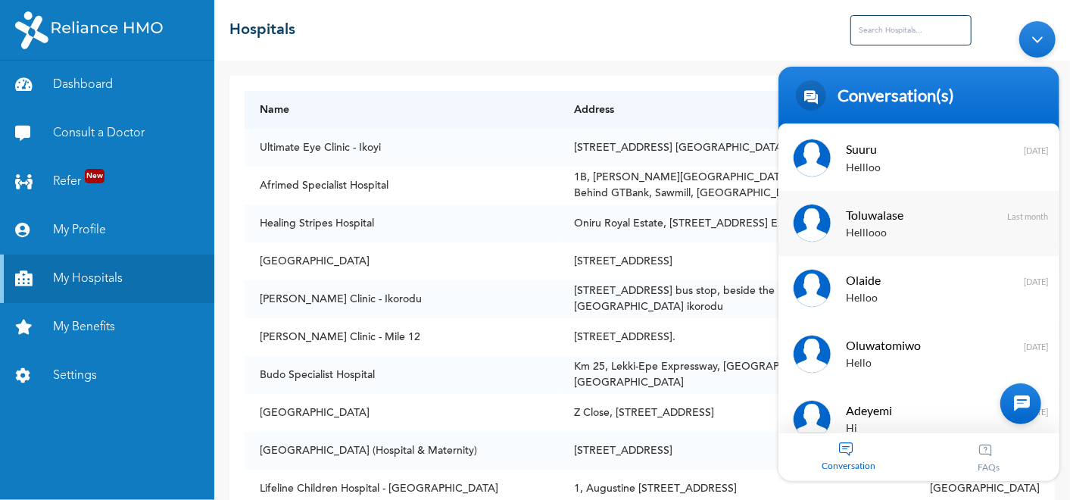
scroll to position [129, 0]
click at [882, 111] on div "Helloo" at bounding box center [940, 101] width 191 height 17
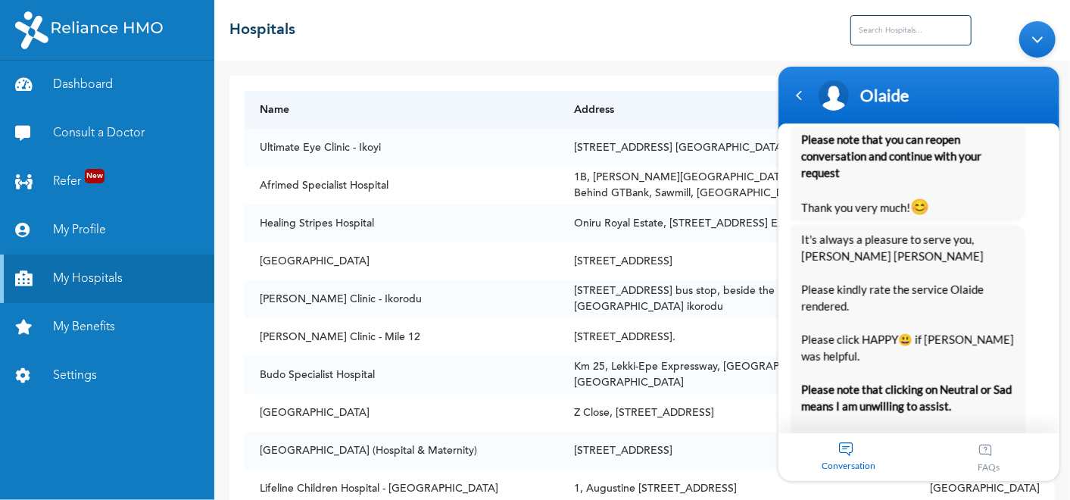
scroll to position [1764, 0]
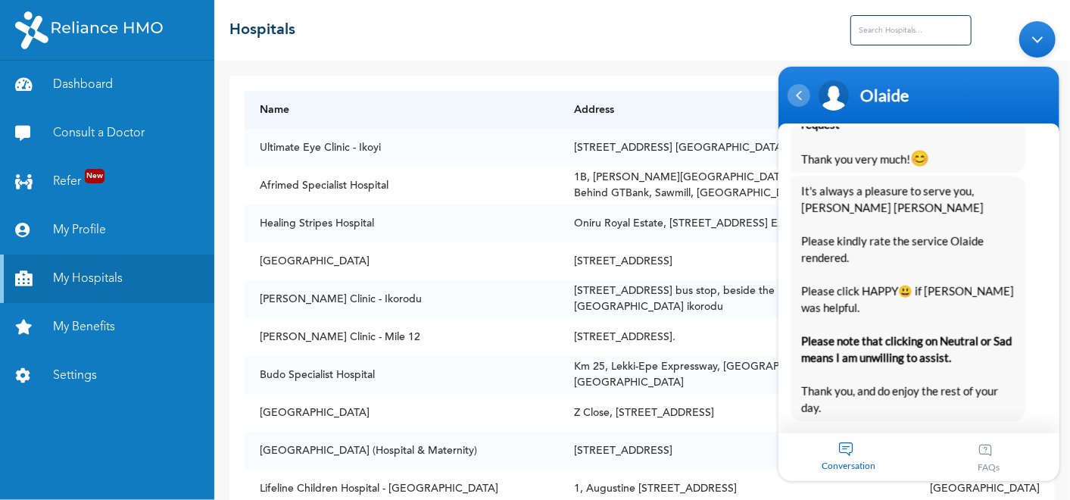
click at [800, 96] on div "Navigation go back" at bounding box center [798, 95] width 23 height 23
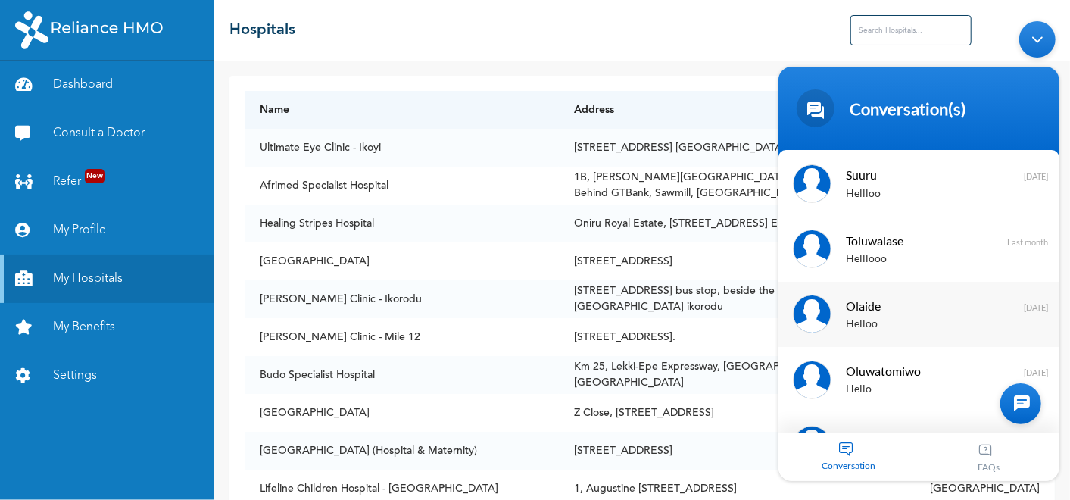
scroll to position [276, 0]
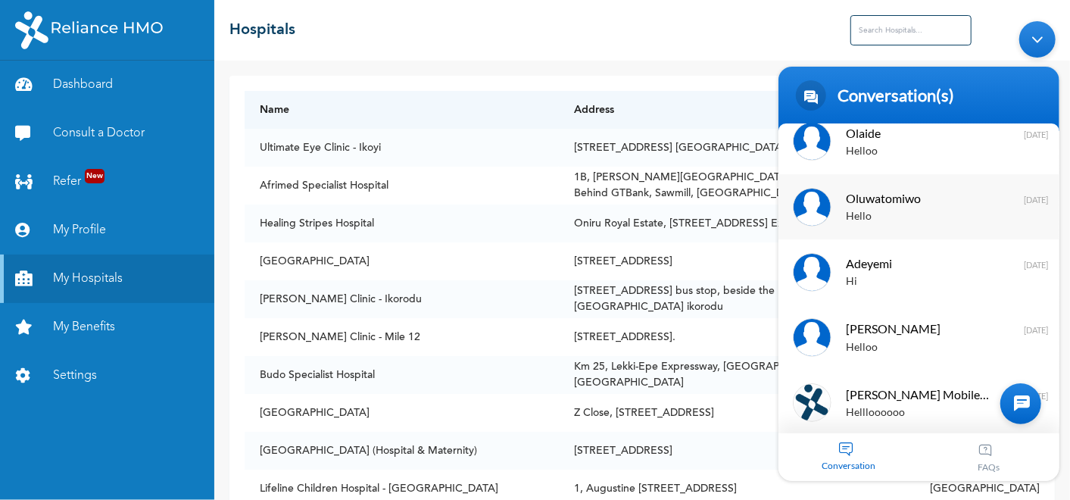
click at [884, 227] on div "Oluwatomiwo Hello [DATE]" at bounding box center [918, 206] width 281 height 65
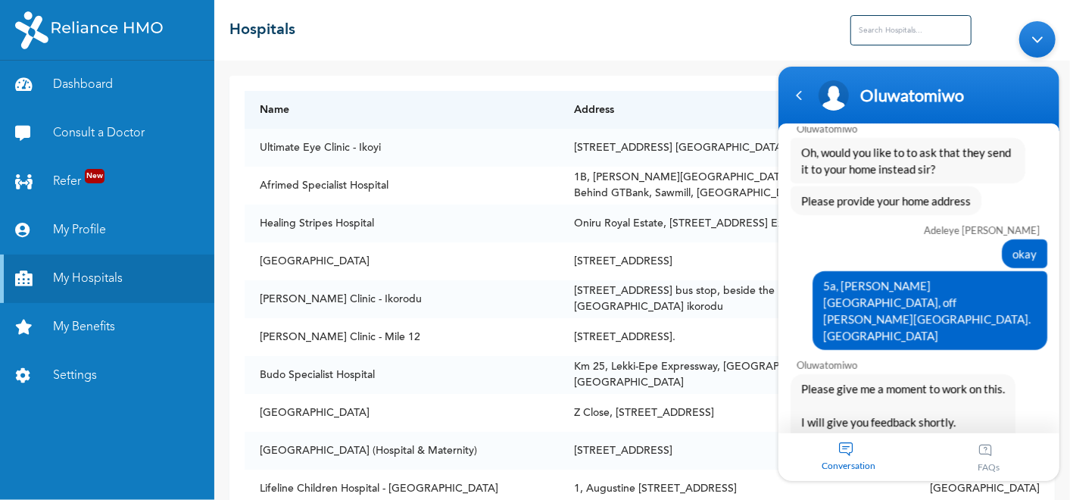
scroll to position [3652, 0]
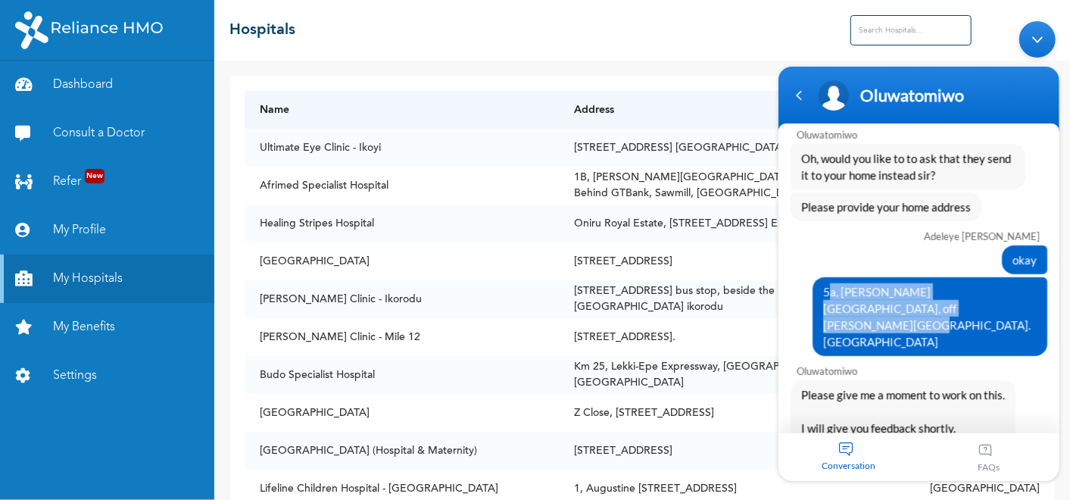
drag, startPoint x: 819, startPoint y: 198, endPoint x: 912, endPoint y: 214, distance: 94.6
click at [912, 283] on span "5a, [PERSON_NAME][GEOGRAPHIC_DATA], off [PERSON_NAME][GEOGRAPHIC_DATA]. [GEOGRA…" at bounding box center [929, 316] width 214 height 67
copy span "5a, [PERSON_NAME][GEOGRAPHIC_DATA], off [PERSON_NAME][GEOGRAPHIC_DATA]. [GEOGRA…"
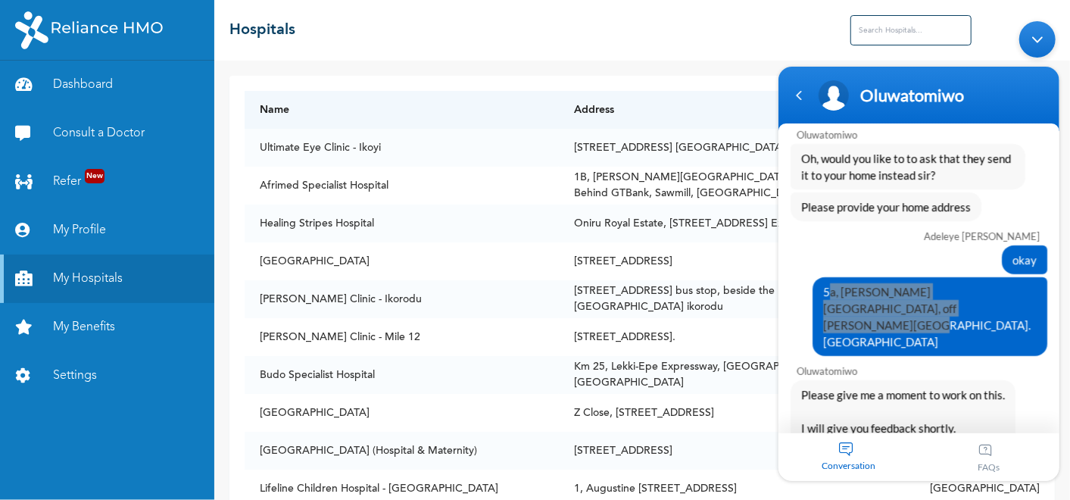
click at [545, 58] on div "☰ Hospitals" at bounding box center [642, 30] width 856 height 61
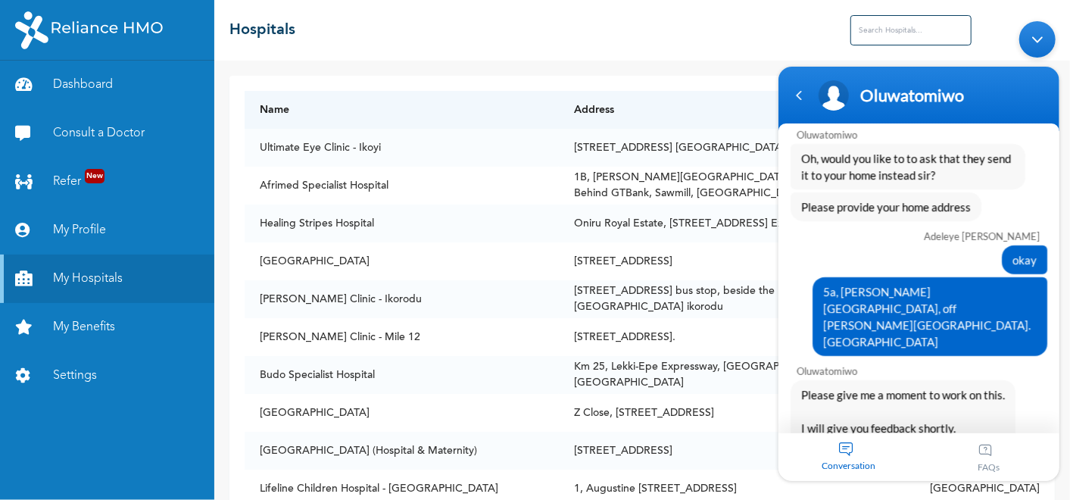
click at [838, 386] on span "Please give me a moment to work on this. I will give you feedback shortly. Than…" at bounding box center [902, 427] width 204 height 83
drag, startPoint x: 822, startPoint y: 386, endPoint x: 921, endPoint y: 410, distance: 101.2
copy span "5a, [PERSON_NAME][GEOGRAPHIC_DATA], off [PERSON_NAME][GEOGRAPHIC_DATA]. [GEOGRA…"
click at [694, 73] on div "Name Address State Ultimate Eye Clinic - Ikoyi [STREET_ADDRESS] [GEOGRAPHIC_DAT…" at bounding box center [642, 280] width 856 height 439
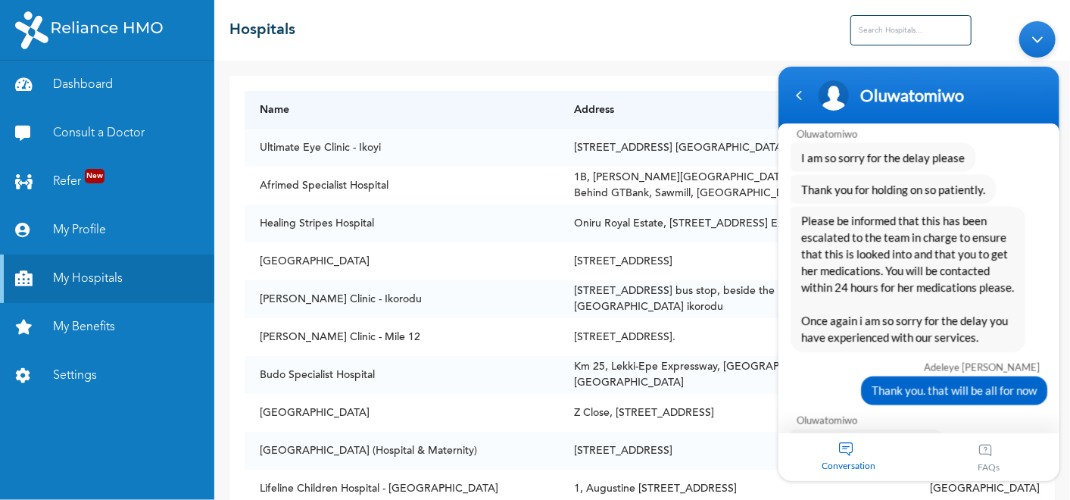
scroll to position [4439, 0]
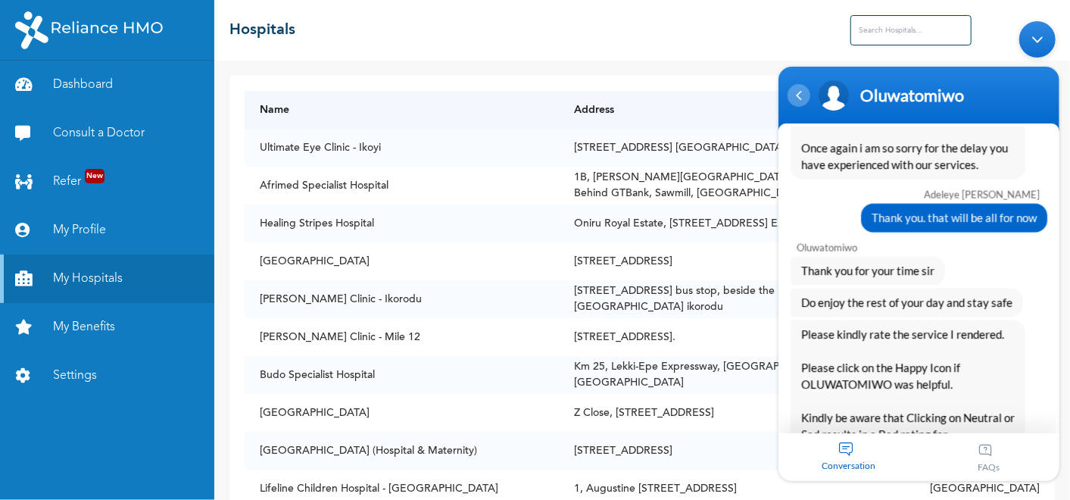
click at [800, 95] on div "Navigation go back" at bounding box center [798, 95] width 23 height 23
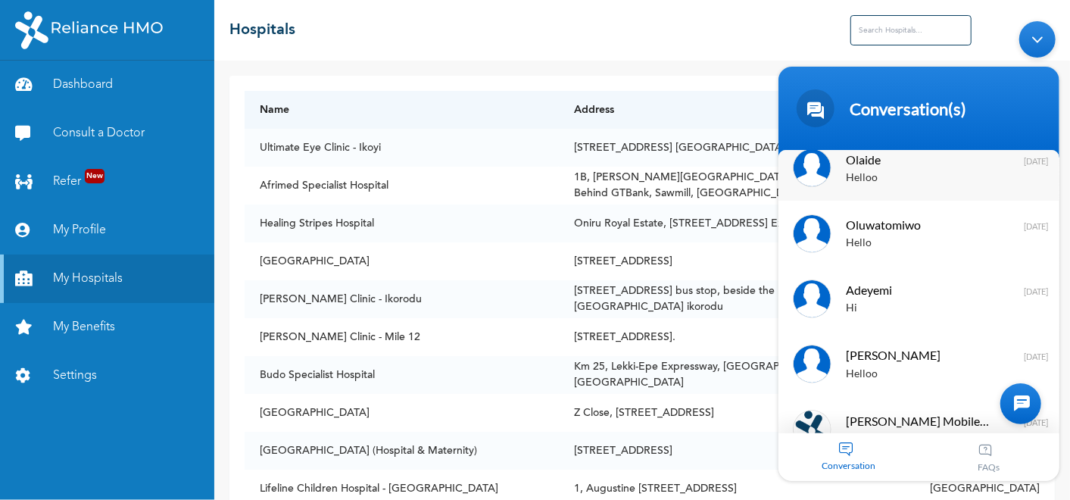
scroll to position [0, 0]
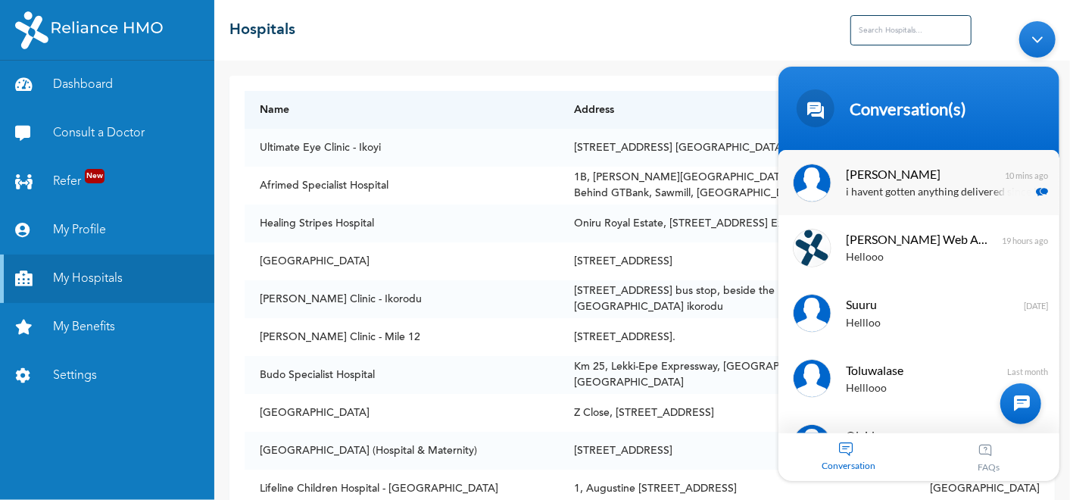
click at [886, 181] on span "[PERSON_NAME]" at bounding box center [916, 174] width 143 height 20
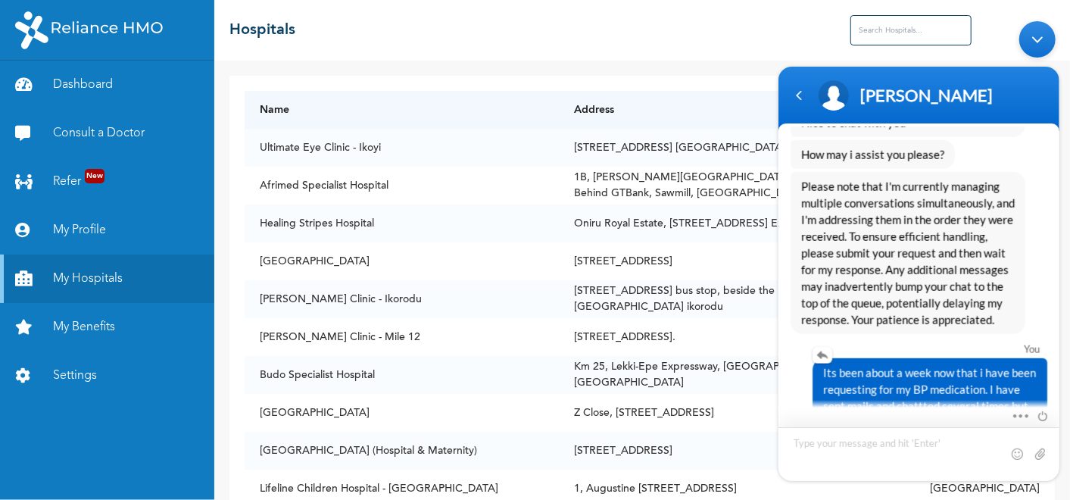
scroll to position [4340, 0]
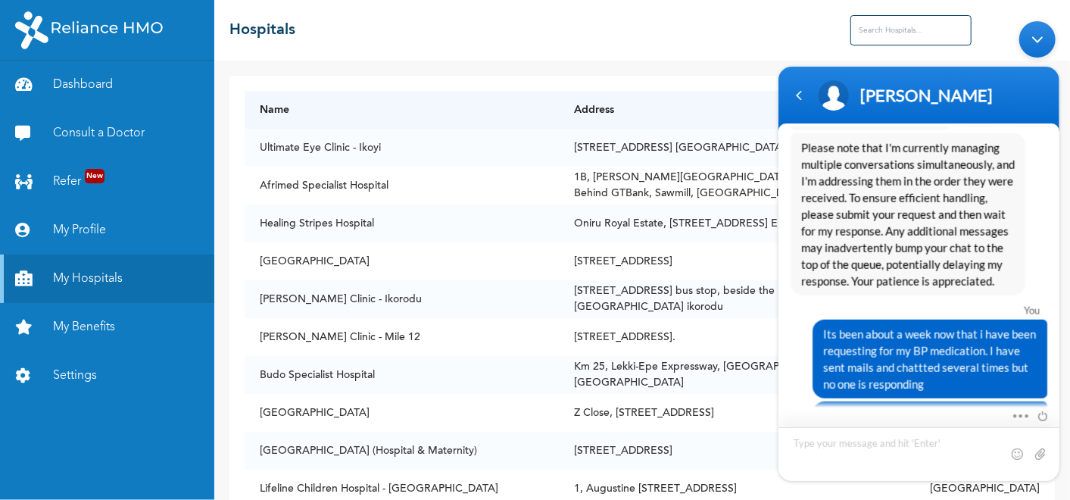
click at [770, 14] on textarea "Type your message and hit 'Enter'" at bounding box center [770, 14] width 0 height 0
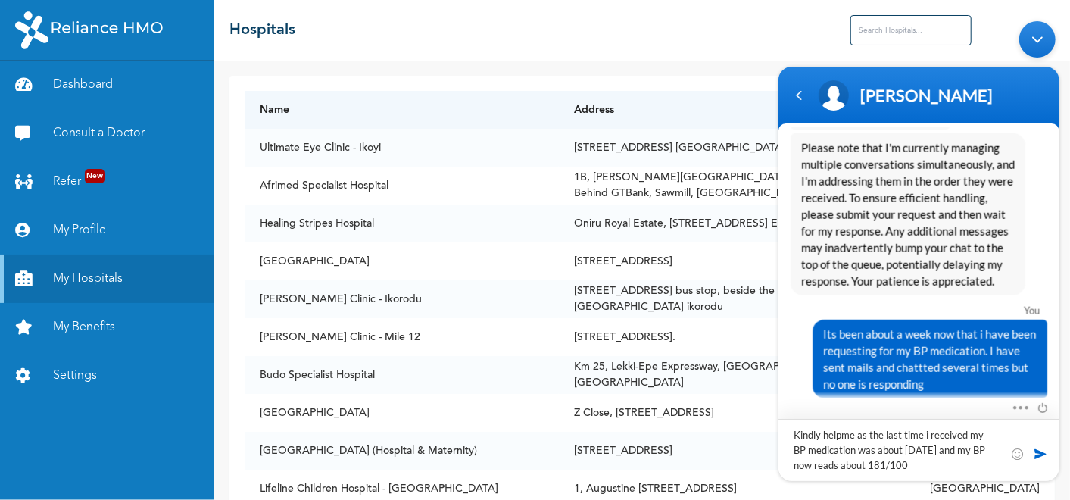
type textarea "Kindly helpme as the last time i received my BP medication was about [DATE] and…"
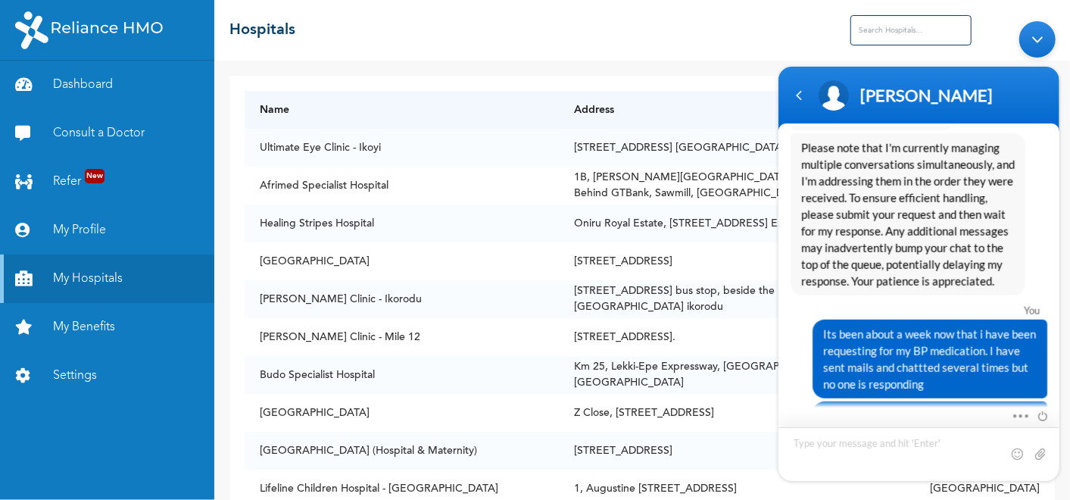
scroll to position [4405, 0]
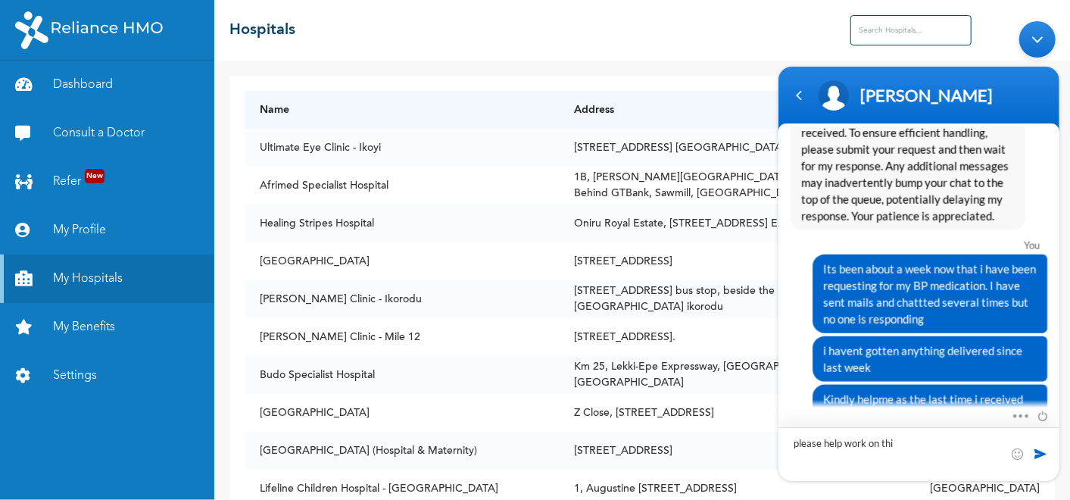
type textarea "please help work on this"
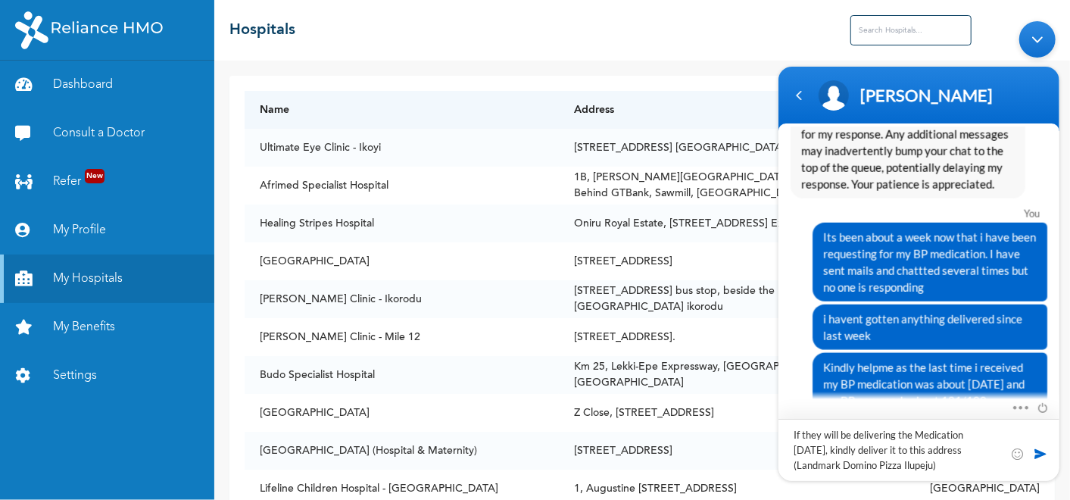
drag, startPoint x: 791, startPoint y: 469, endPoint x: 940, endPoint y: 463, distance: 150.0
click at [770, 14] on textarea "If they will be delivering the Medication [DATE], kindly deliver it to this add…" at bounding box center [770, 14] width 0 height 0
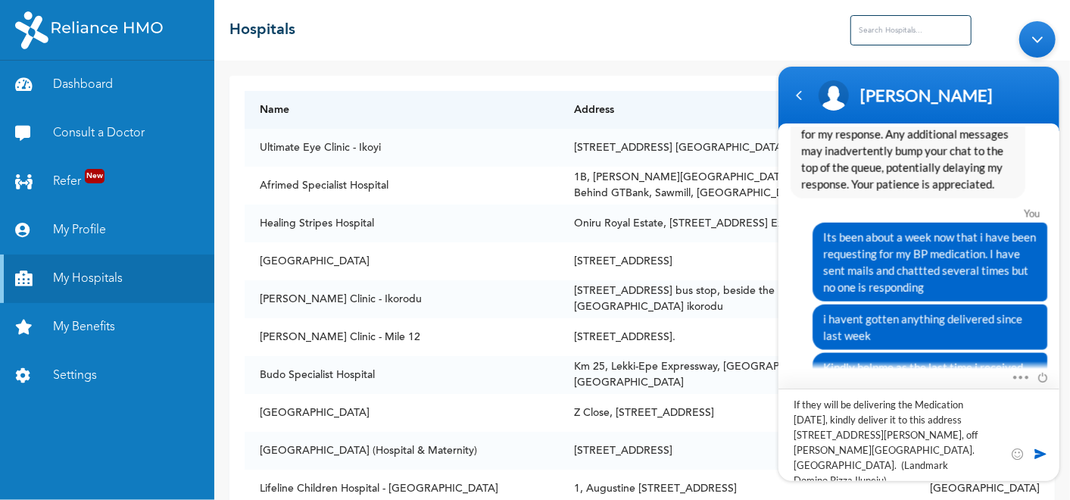
type textarea "If they will be delivering the Medication [DATE], kindly deliver it to this add…"
click at [1035, 453] on span at bounding box center [1039, 453] width 15 height 15
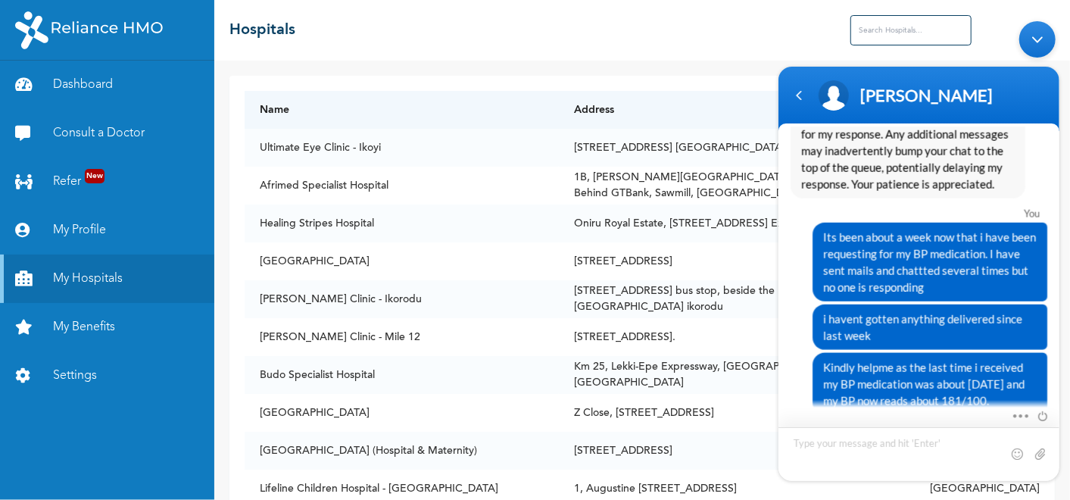
scroll to position [4535, 0]
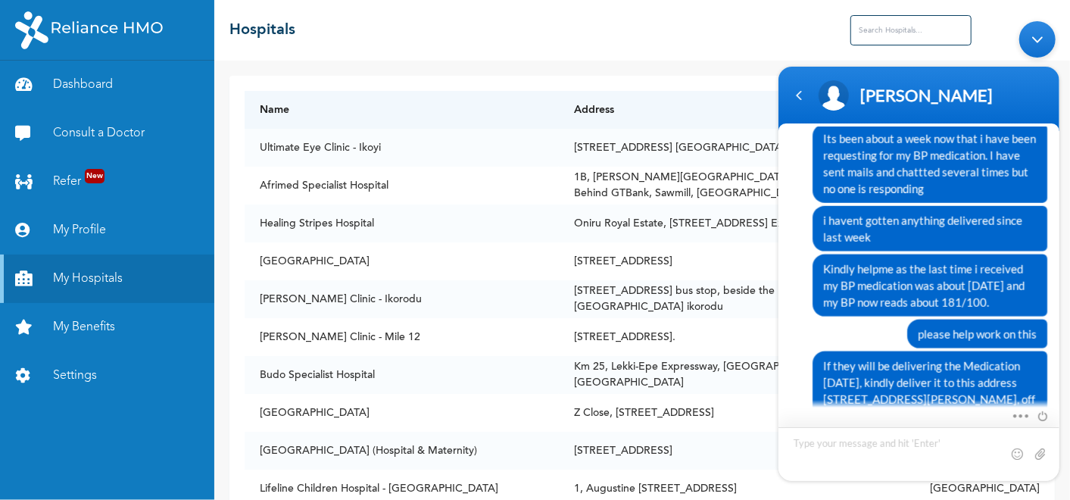
click at [770, 14] on textarea "Type your message and hit 'Enter'" at bounding box center [770, 14] width 0 height 0
click at [791, 101] on div "Navigation go back" at bounding box center [798, 95] width 23 height 23
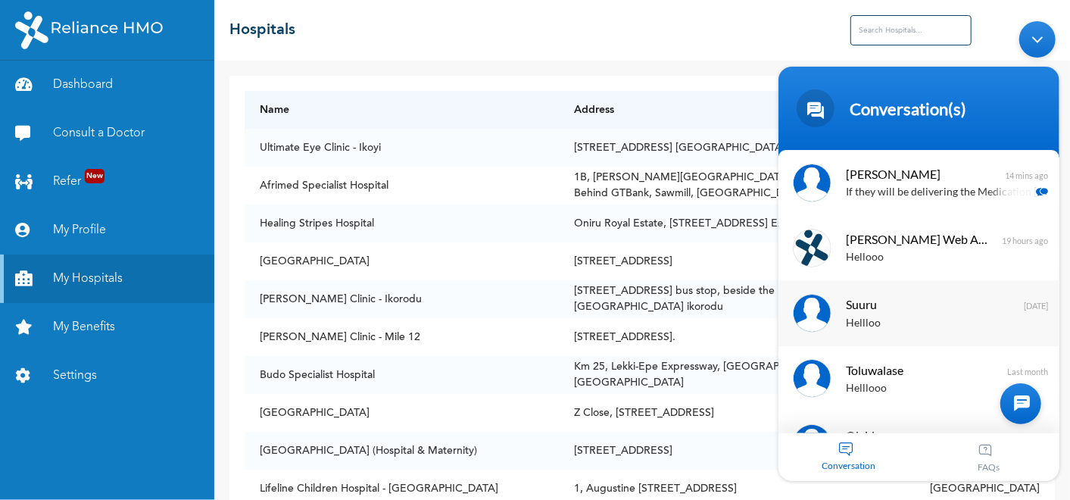
click at [864, 298] on span "Suuru" at bounding box center [916, 304] width 143 height 20
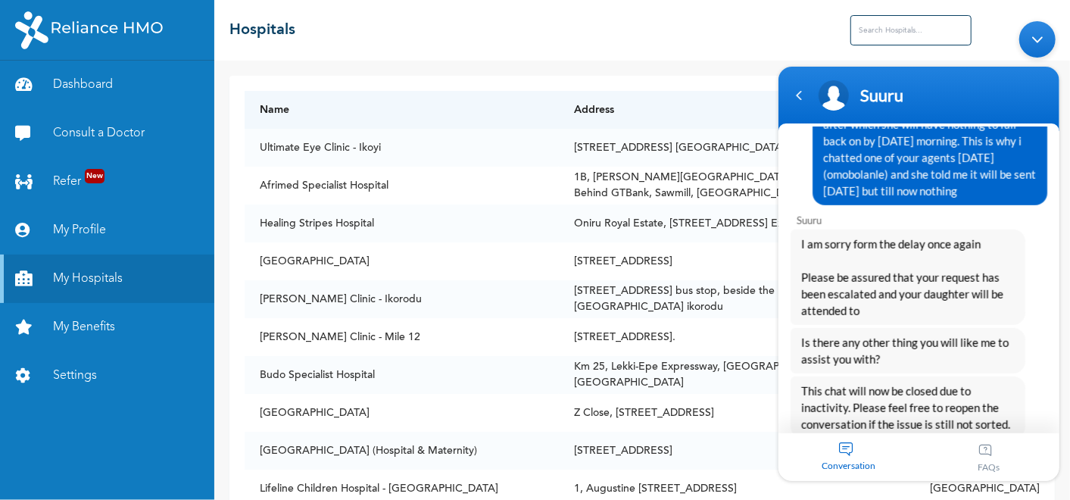
scroll to position [7210, 0]
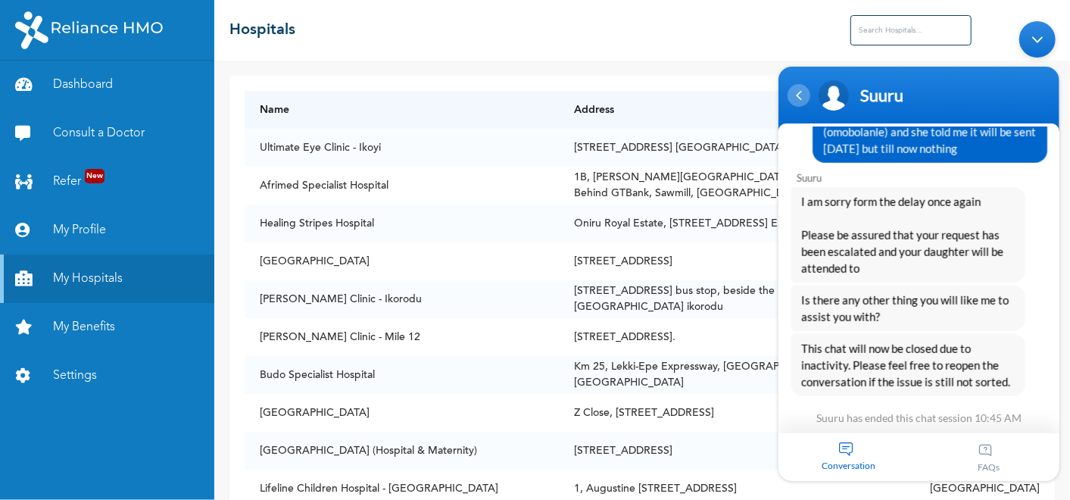
click at [800, 92] on div "Navigation go back" at bounding box center [798, 95] width 23 height 23
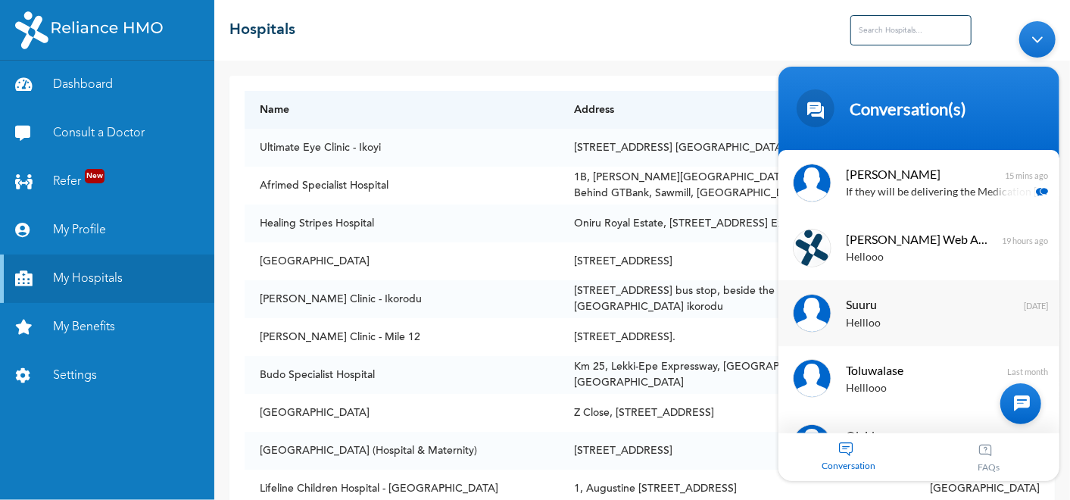
click at [878, 307] on span "Suuru" at bounding box center [916, 304] width 143 height 20
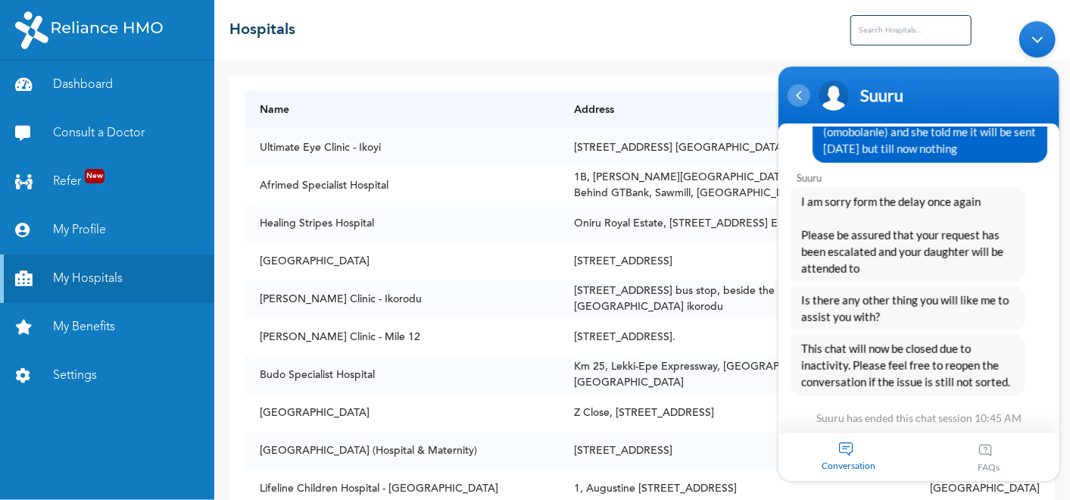
click at [800, 95] on div "Navigation go back" at bounding box center [798, 95] width 23 height 23
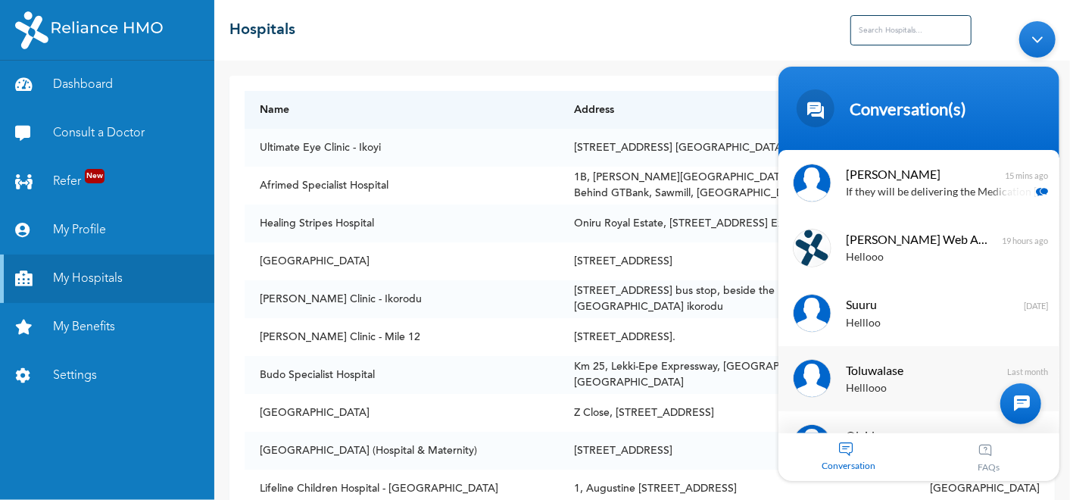
click at [888, 358] on div "Toluwalase Helllooo Last month" at bounding box center [918, 378] width 281 height 65
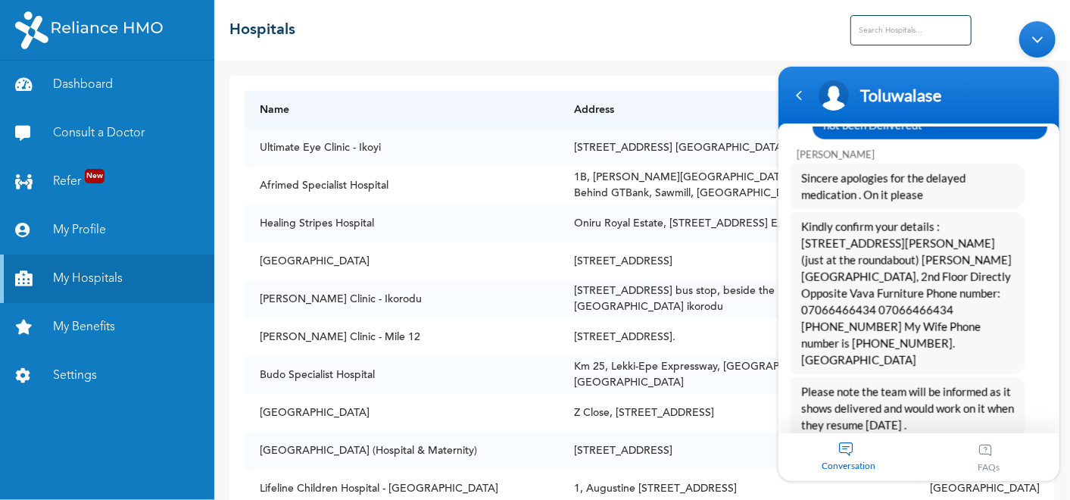
scroll to position [1078, 0]
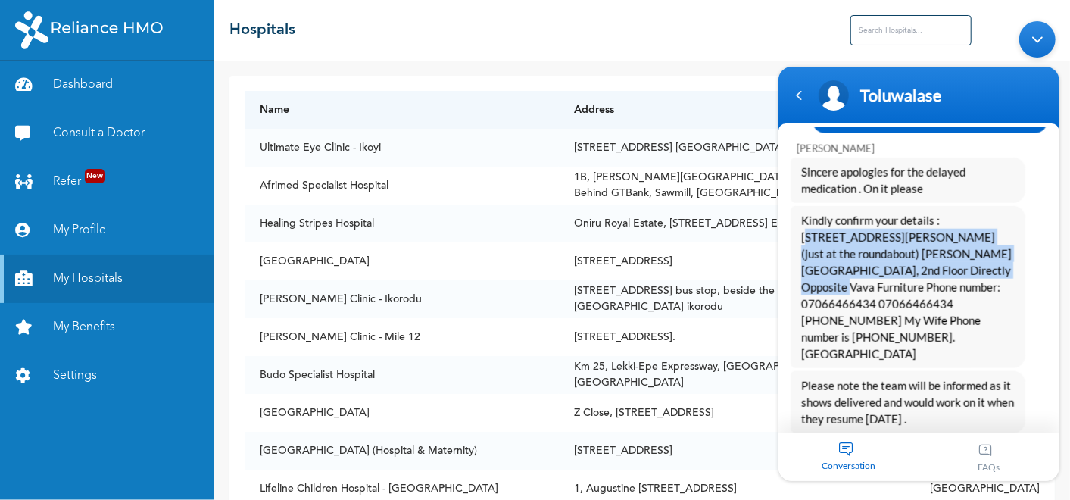
drag, startPoint x: 940, startPoint y: 204, endPoint x: 922, endPoint y: 254, distance: 53.2
click at [922, 254] on span "Kindly confirm your details : [STREET_ADDRESS][PERSON_NAME] (just at the rounda…" at bounding box center [907, 287] width 214 height 150
copy span "[STREET_ADDRESS][PERSON_NAME] (just at the roundabout) [PERSON_NAME][GEOGRAPHIC…"
click at [804, 93] on div "Navigation go back" at bounding box center [798, 95] width 23 height 23
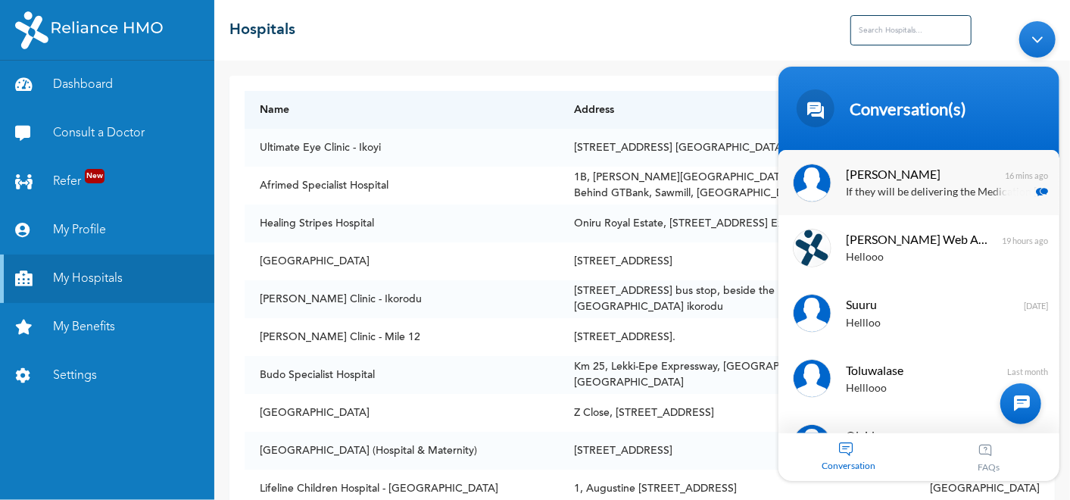
click at [859, 196] on p "If they will be delivering the Medication [DATE], kindly deliver it to this add…" at bounding box center [940, 192] width 191 height 17
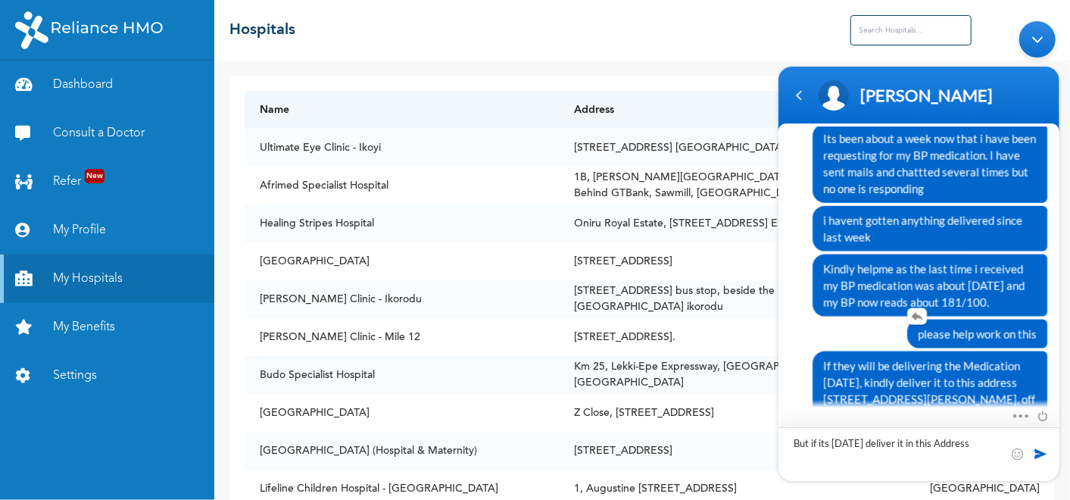
scroll to position [4534, 0]
type textarea "But if its [DATE] deliver it in this Address: [STREET_ADDRESS][PERSON_NAME] (ju…"
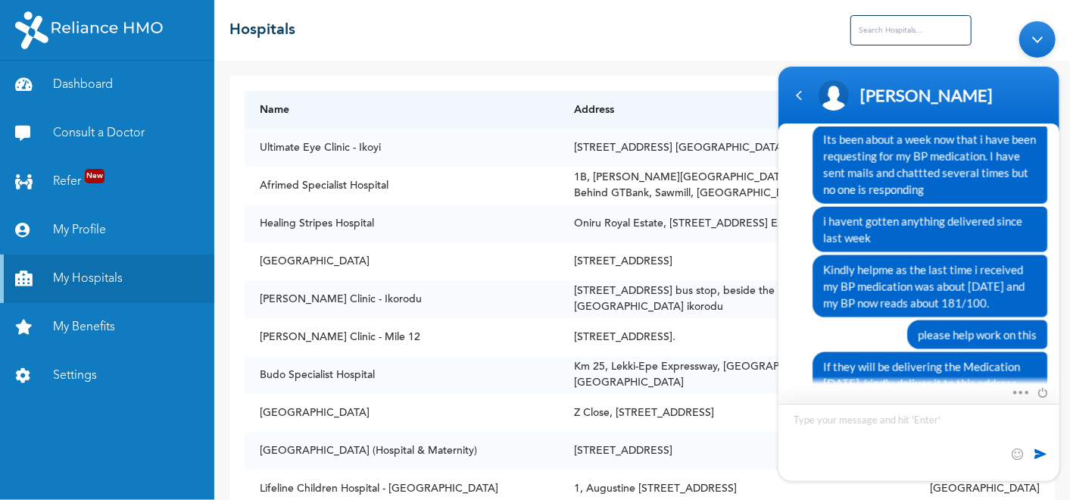
scroll to position [4633, 0]
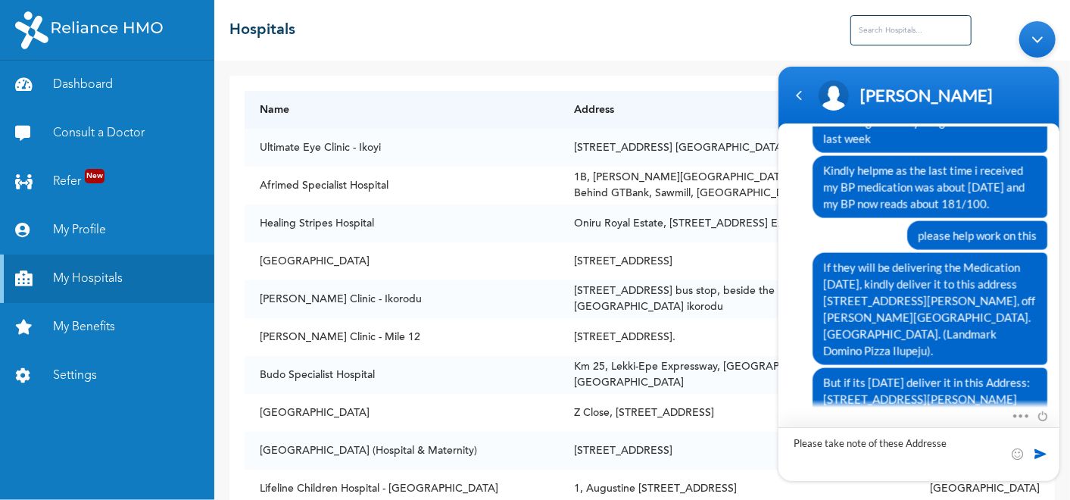
type textarea "Please take note of these Addresses"
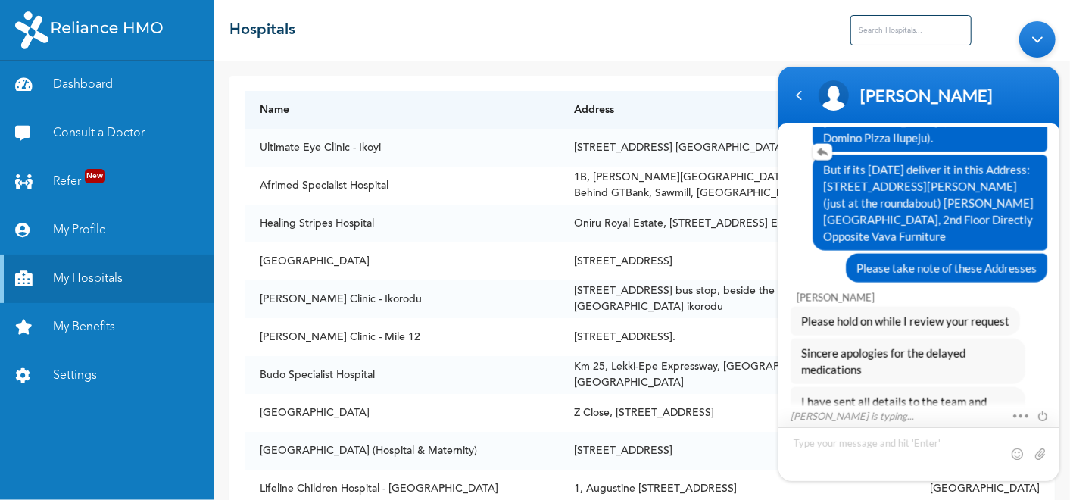
scroll to position [4878, 0]
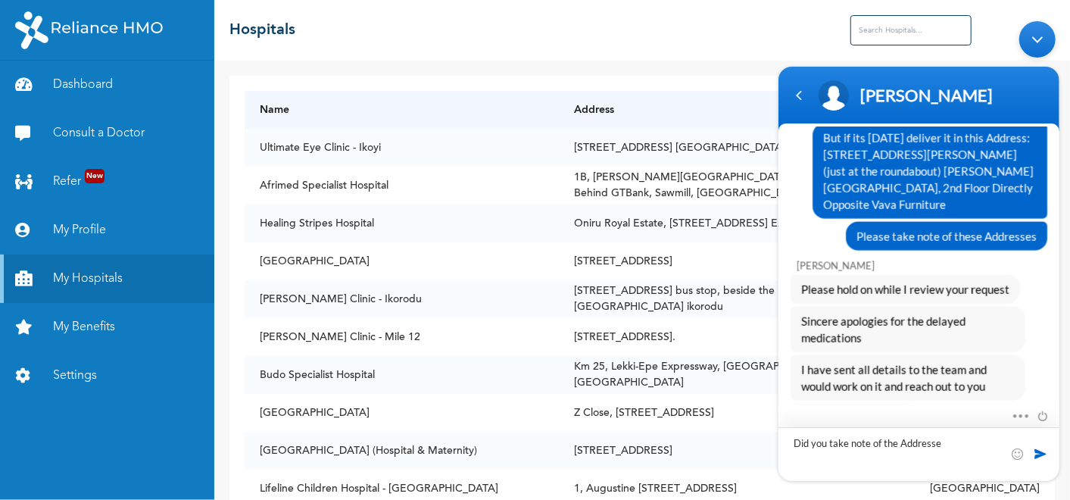
type textarea "Did you take note of the Addresses"
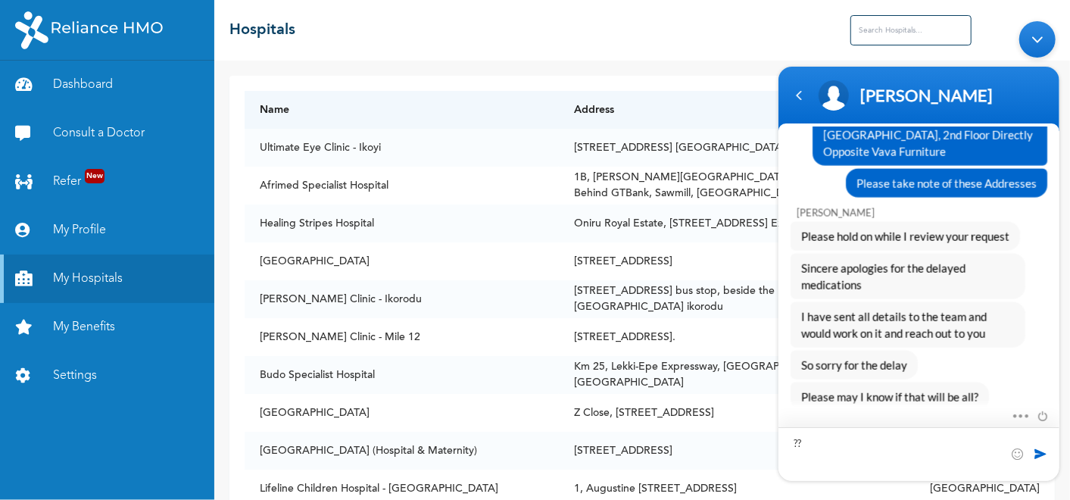
type textarea "???"
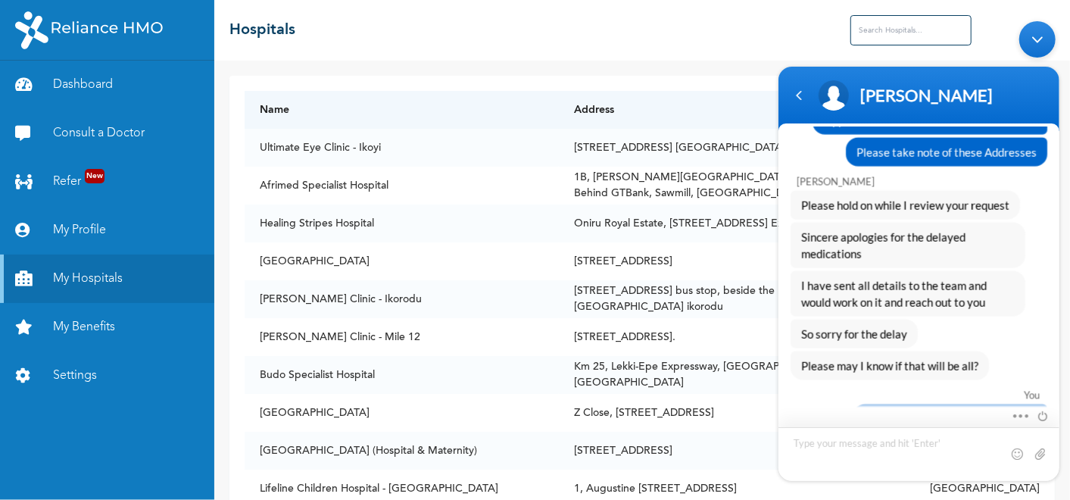
scroll to position [5016, 0]
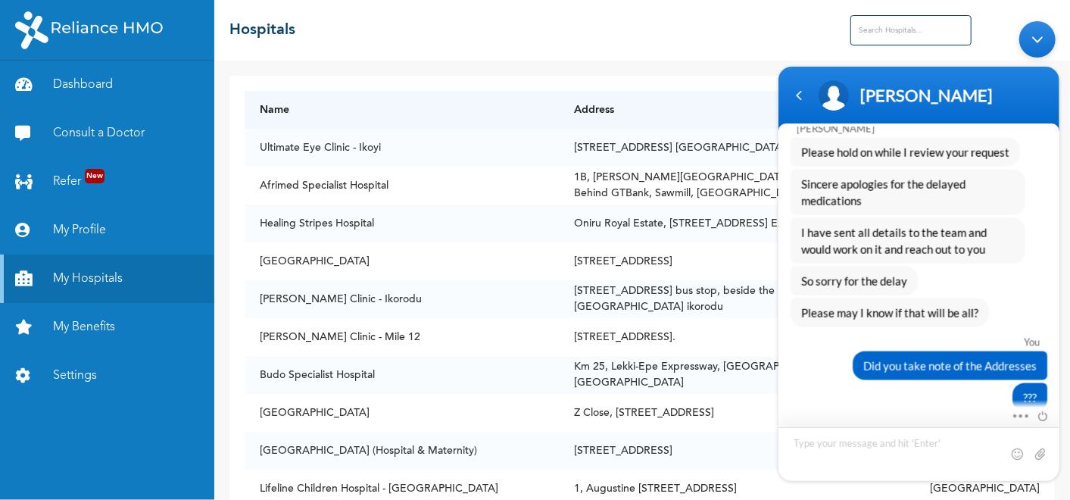
click at [770, 14] on textarea "Type your message and hit 'Enter'" at bounding box center [770, 14] width 0 height 0
type textarea "Thank you"
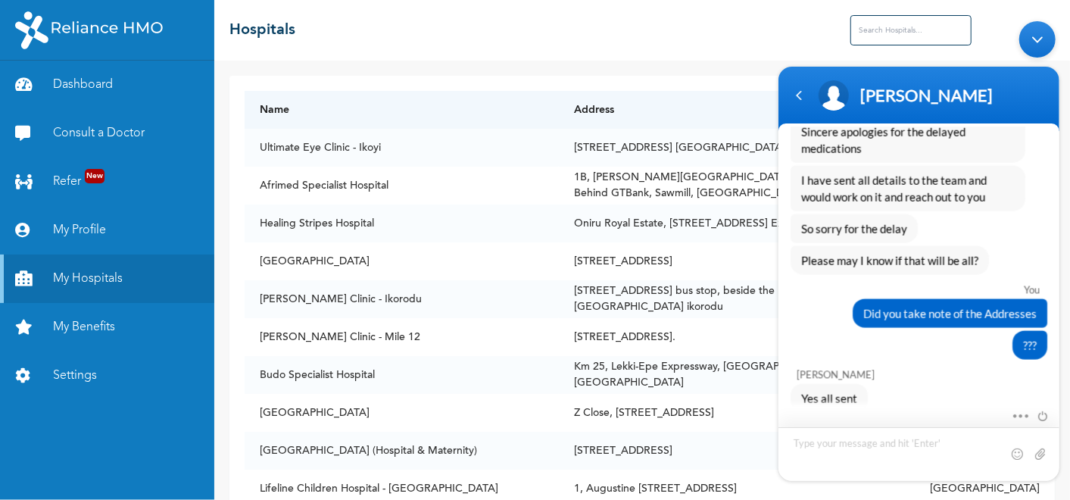
click at [770, 14] on textarea "Type your message and hit 'Enter'" at bounding box center [770, 14] width 0 height 0
type textarea "That will be all for now"
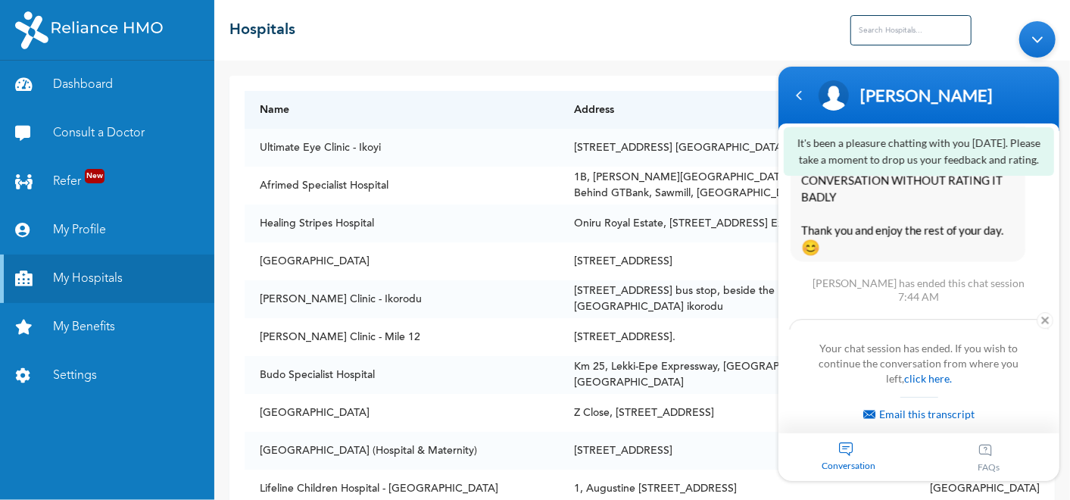
scroll to position [5792, 0]
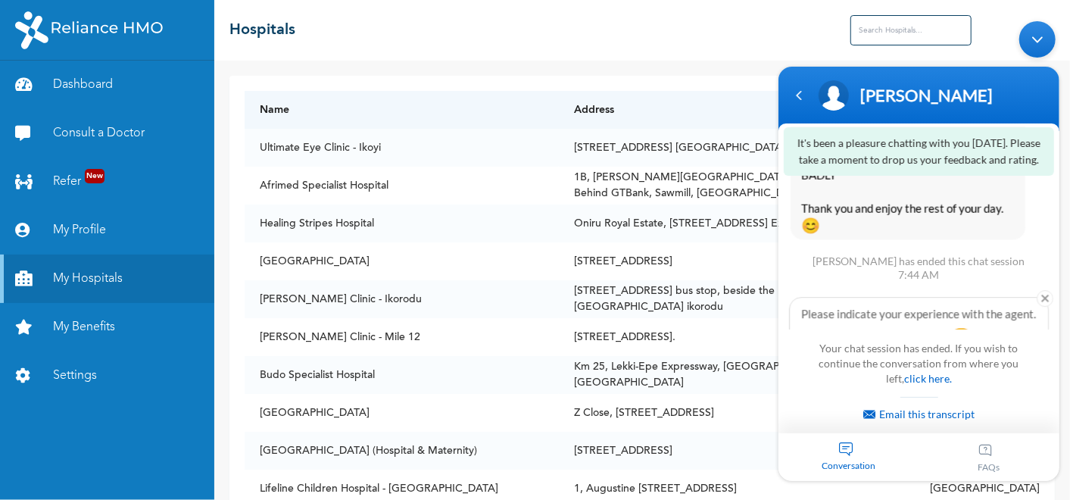
click at [968, 325] on span "😄" at bounding box center [961, 340] width 30 height 30
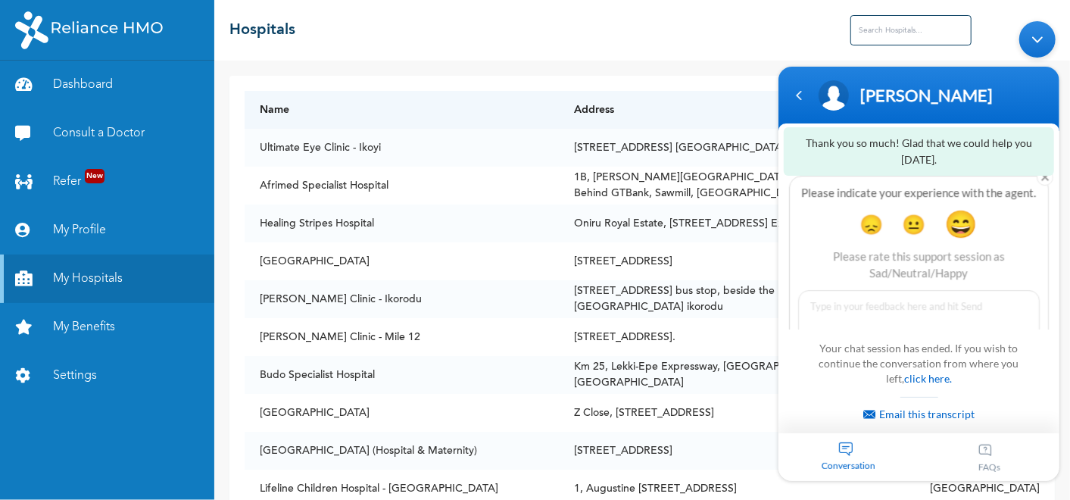
scroll to position [5815, 0]
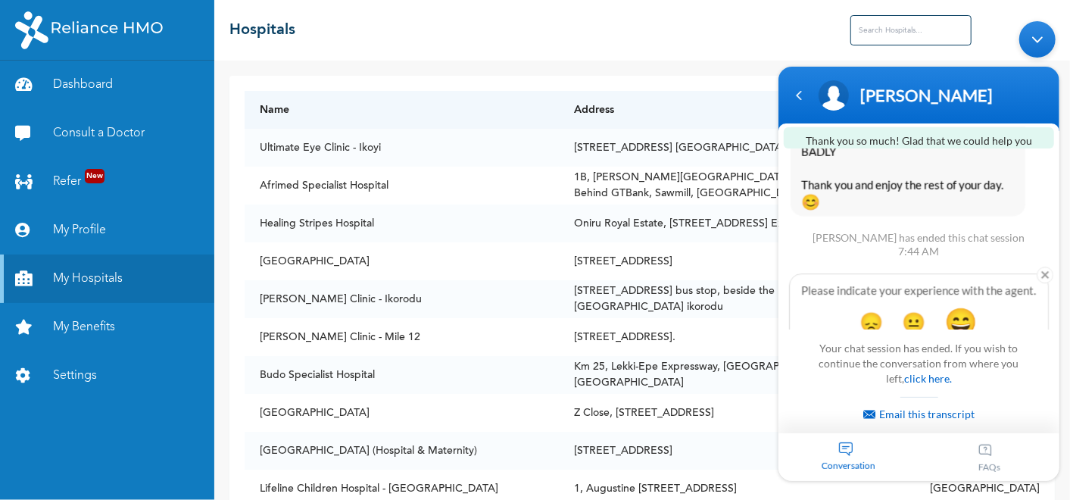
click at [853, 388] on textarea at bounding box center [918, 438] width 242 height 101
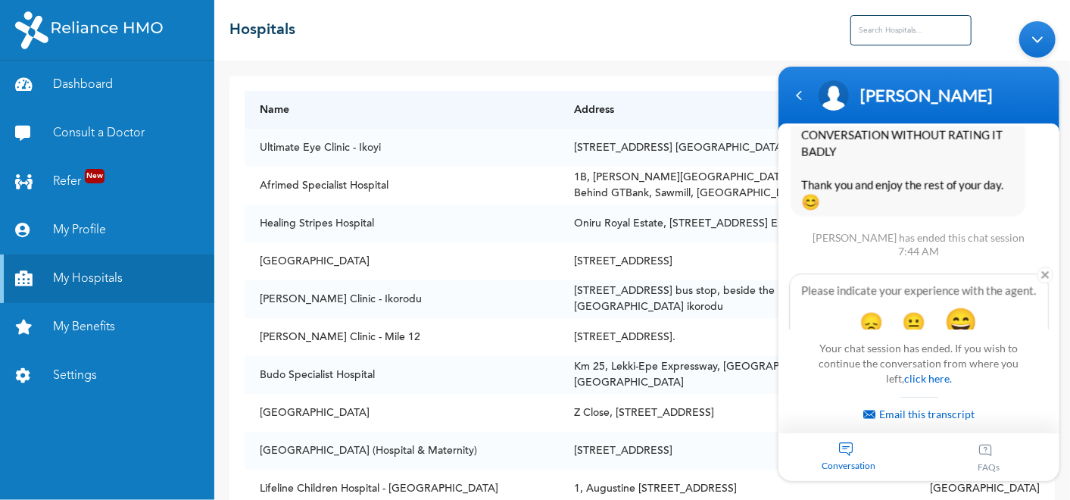
scroll to position [5820, 0]
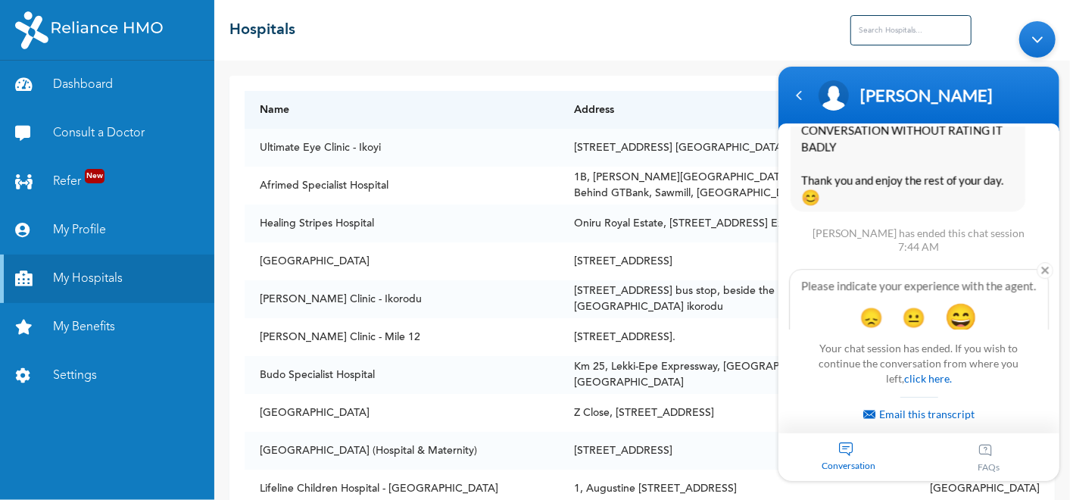
type textarea "Thank you"
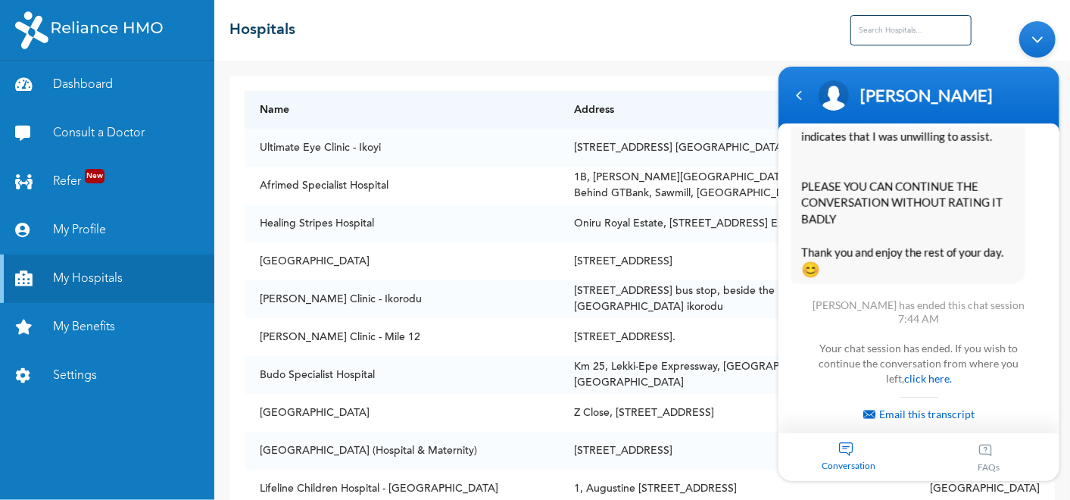
scroll to position [5790, 0]
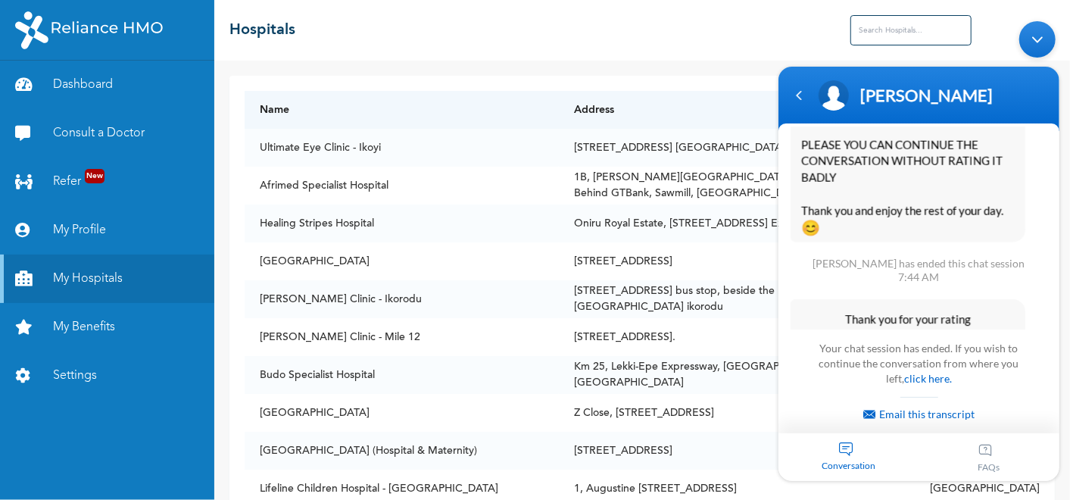
click at [688, 47] on div "☰ Hospitals" at bounding box center [642, 30] width 856 height 61
